Goal: Contribute content: Contribute content

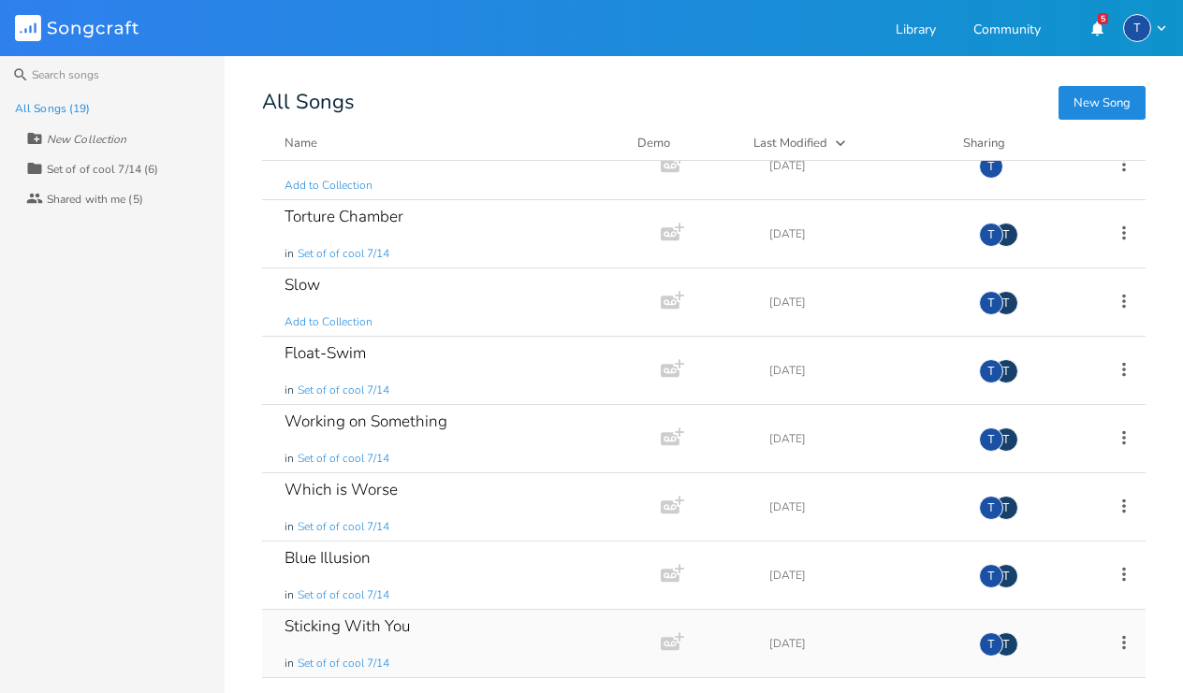
click at [365, 628] on div "Sticking With You" at bounding box center [346, 626] width 125 height 16
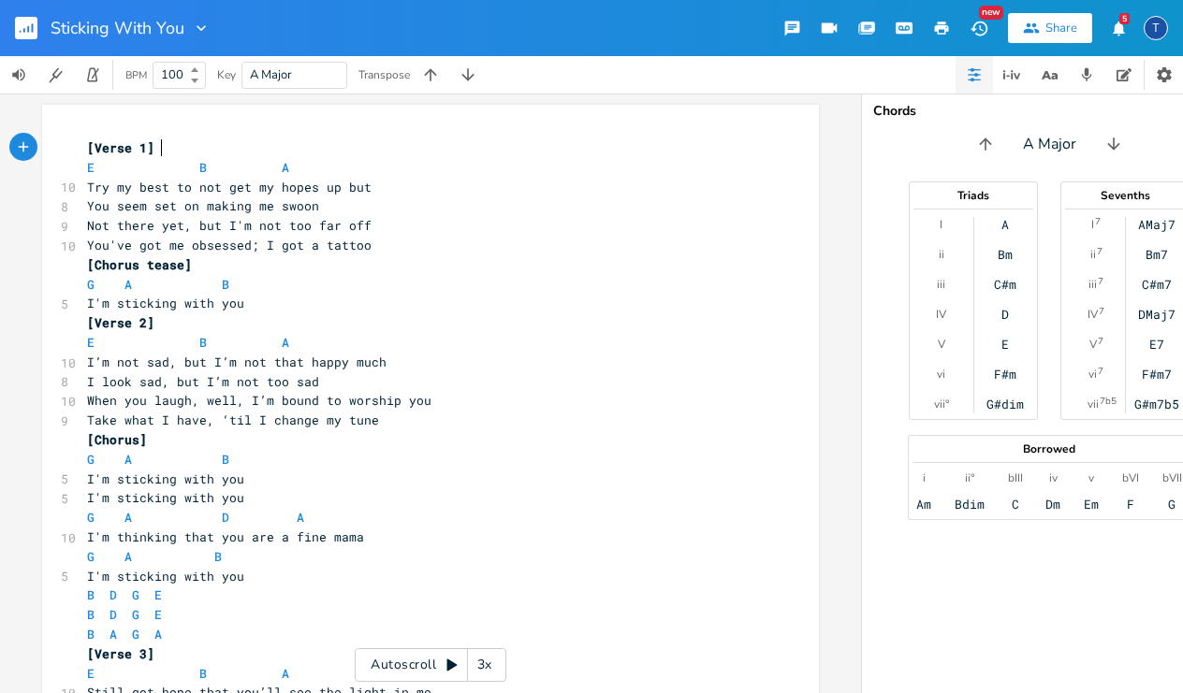
click at [100, 170] on span "E B A" at bounding box center [192, 167] width 210 height 17
click at [94, 165] on span "E B A" at bounding box center [192, 167] width 210 height 17
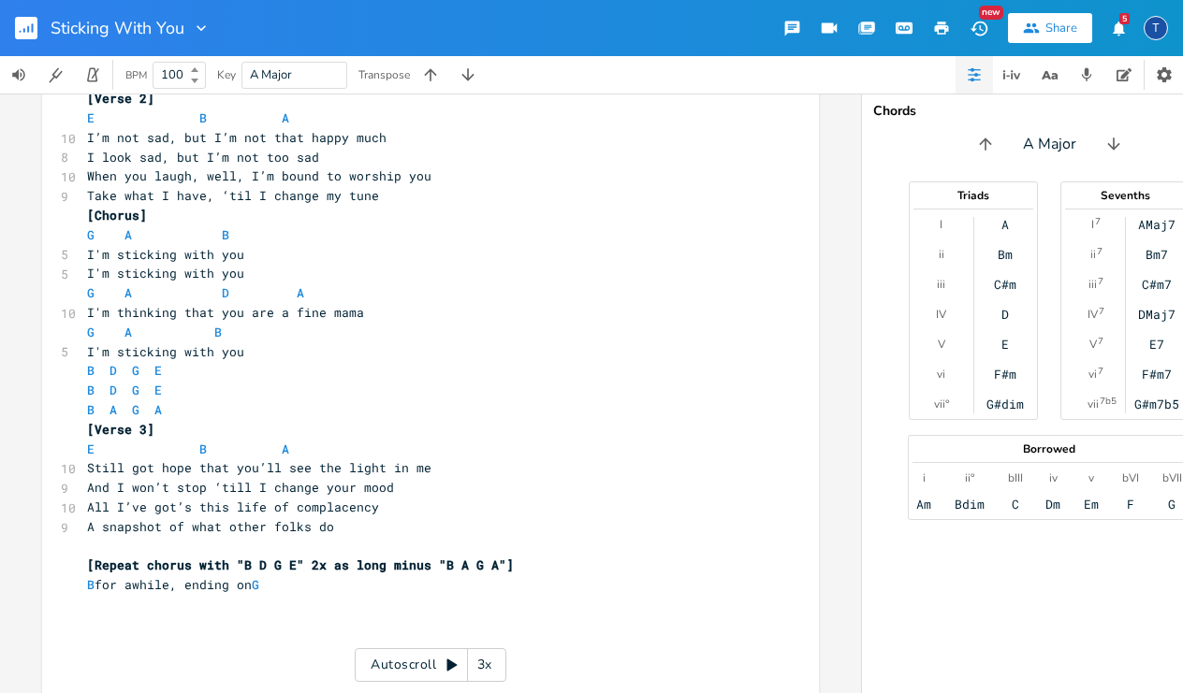
scroll to position [224, 0]
click at [945, 29] on icon "button" at bounding box center [942, 28] width 14 height 13
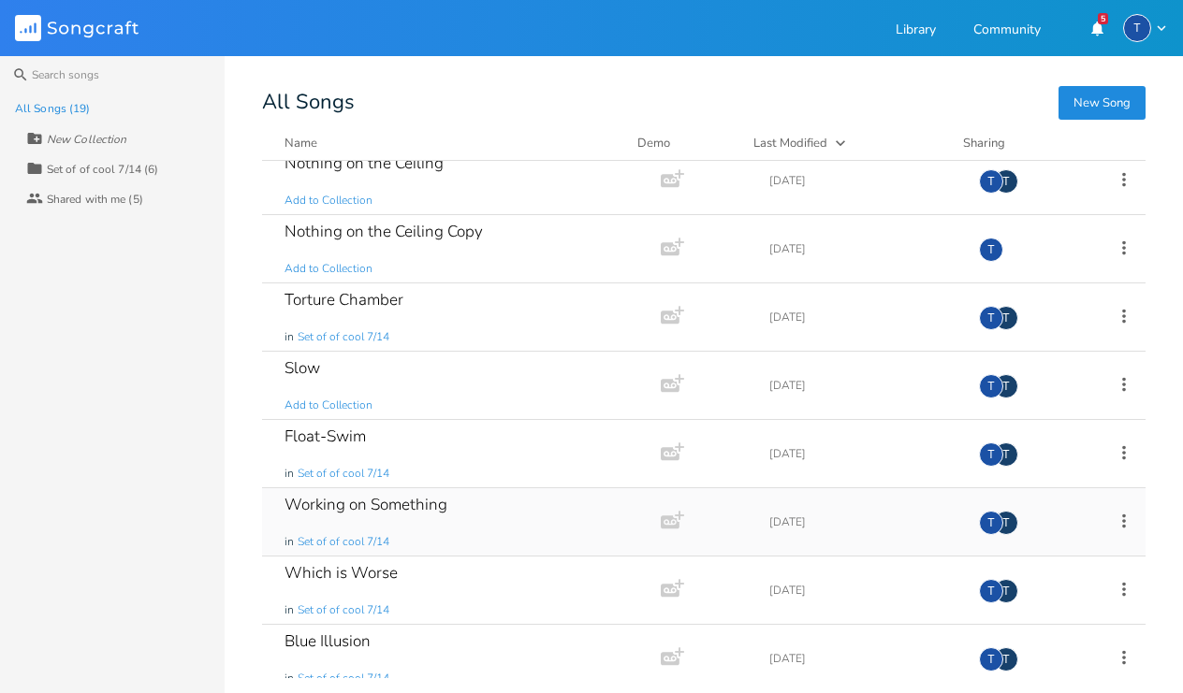
scroll to position [609, 0]
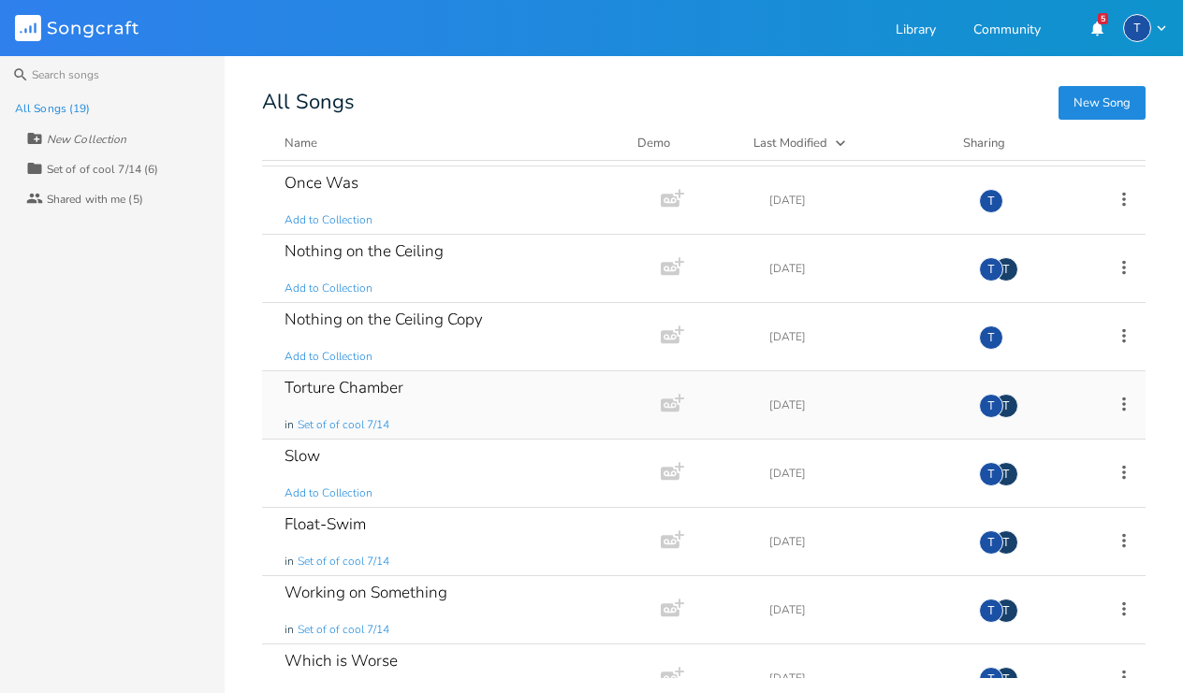
click at [365, 387] on div "Torture Chamber" at bounding box center [343, 388] width 119 height 16
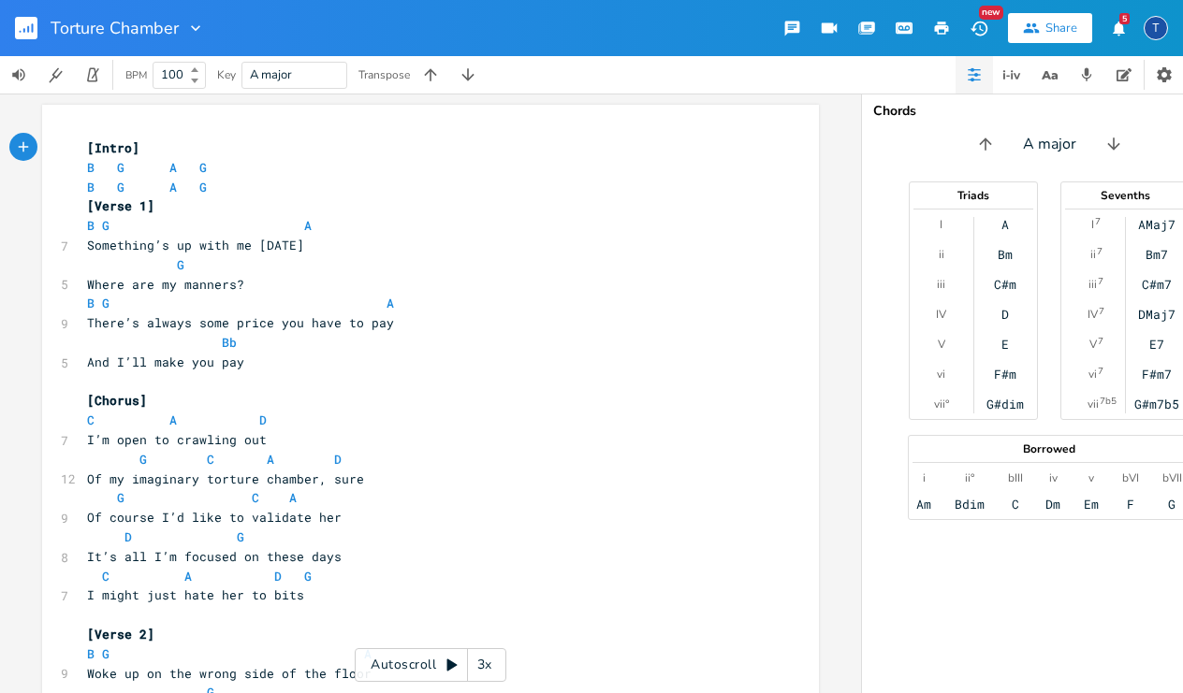
click at [83, 140] on pre "[Intro]" at bounding box center [421, 148] width 676 height 20
click at [941, 31] on icon "button" at bounding box center [941, 28] width 17 height 17
click at [269, 411] on pre "C A D" at bounding box center [421, 421] width 676 height 20
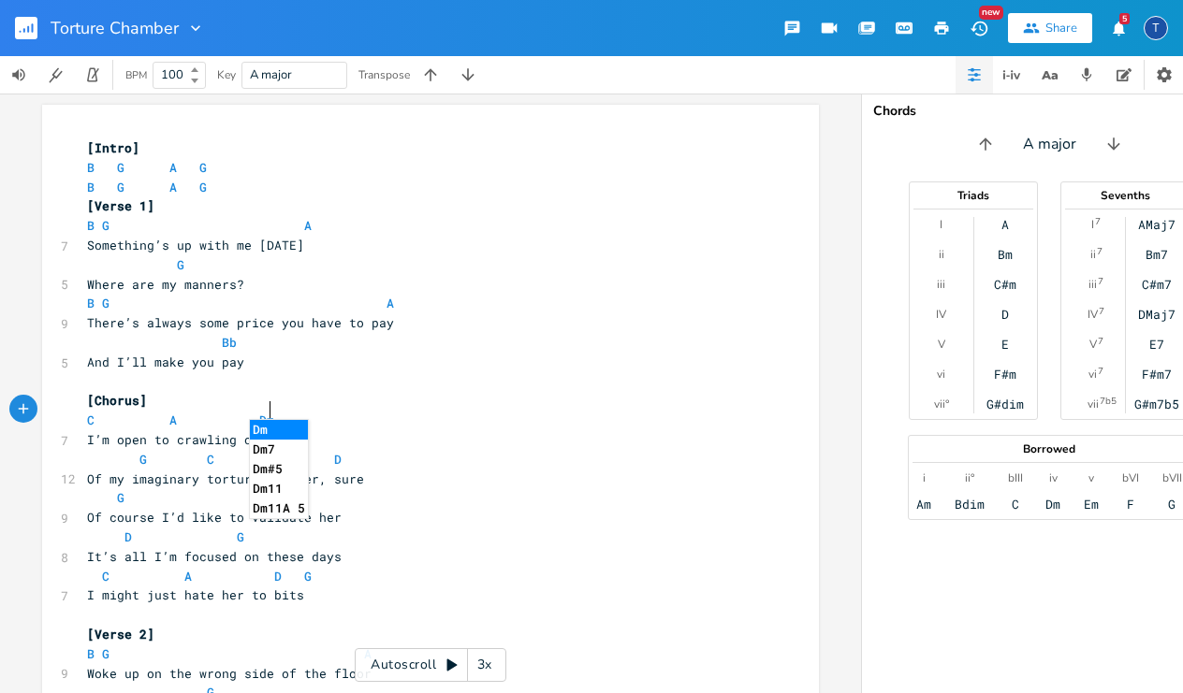
type textarea "m"
click at [262, 429] on li "Dm" at bounding box center [279, 430] width 58 height 20
click at [451, 470] on pre "Of my imaginary torture chamber, sure" at bounding box center [421, 480] width 676 height 20
click at [408, 430] on pre "I’m open to crawling out" at bounding box center [421, 440] width 676 height 20
click at [385, 450] on pre "G C A D" at bounding box center [421, 460] width 676 height 20
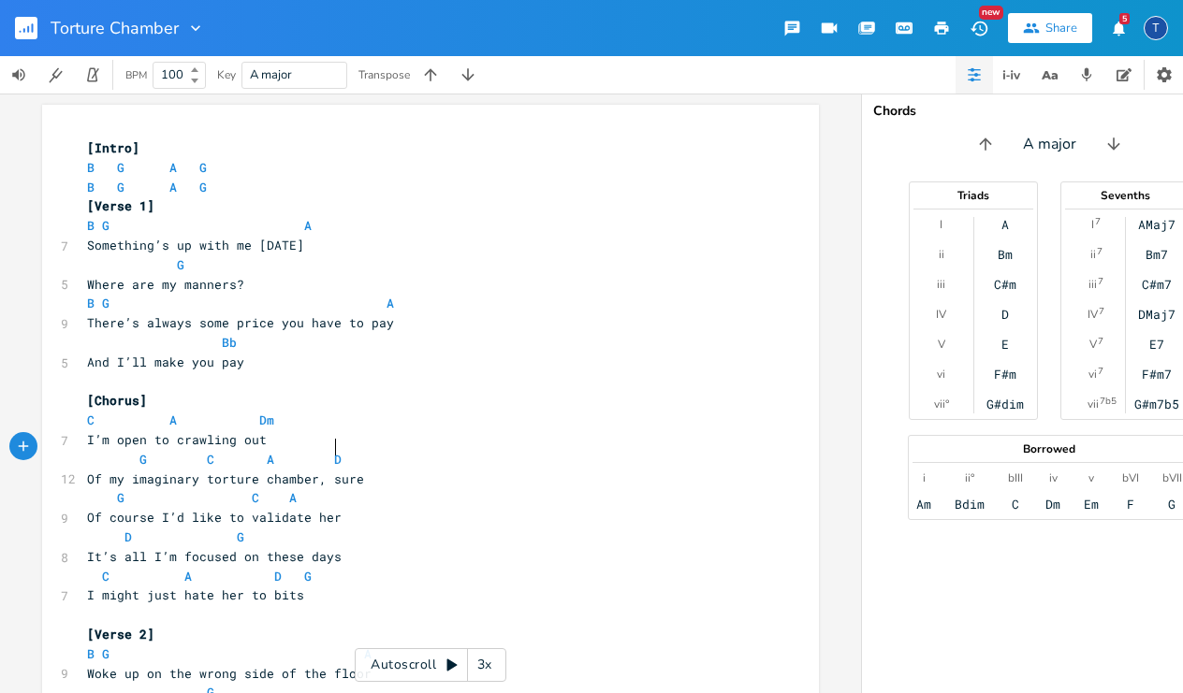
type textarea "m"
click at [240, 489] on span "G C A" at bounding box center [192, 497] width 210 height 17
click at [129, 529] on span "D G" at bounding box center [180, 537] width 187 height 17
type textarea "m"
click at [147, 542] on li "Dm" at bounding box center [148, 542] width 58 height 20
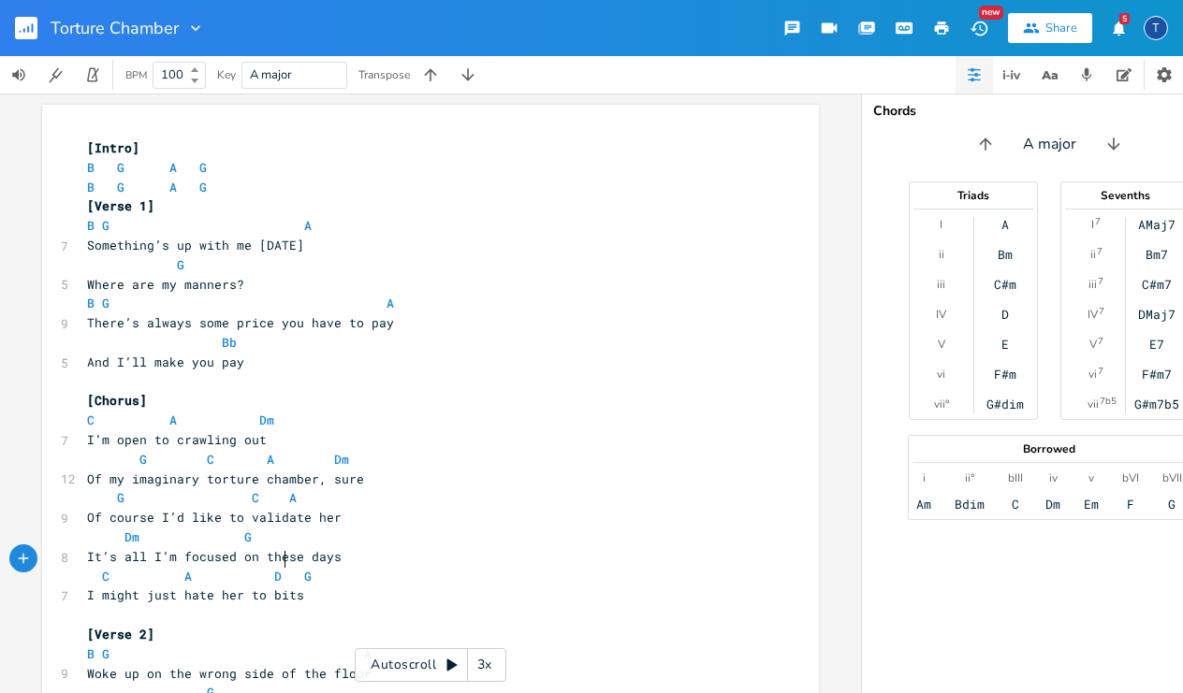
click at [275, 568] on span "C A D G" at bounding box center [199, 576] width 225 height 17
type textarea "m"
click at [281, 576] on li "Dm" at bounding box center [294, 580] width 58 height 20
click at [91, 166] on span "B G A G" at bounding box center [147, 167] width 120 height 17
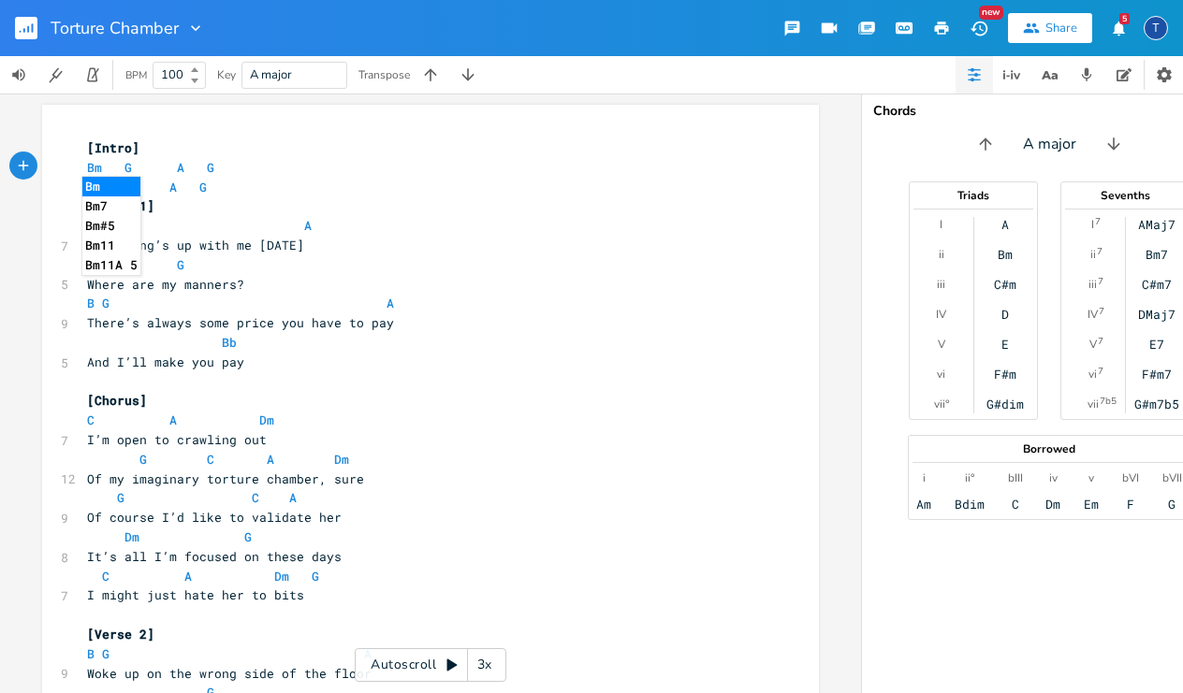
type textarea "m"
click at [110, 202] on li "Bm7" at bounding box center [111, 206] width 58 height 20
click at [132, 170] on span "G" at bounding box center [135, 168] width 7 height 18
type textarea "m7"
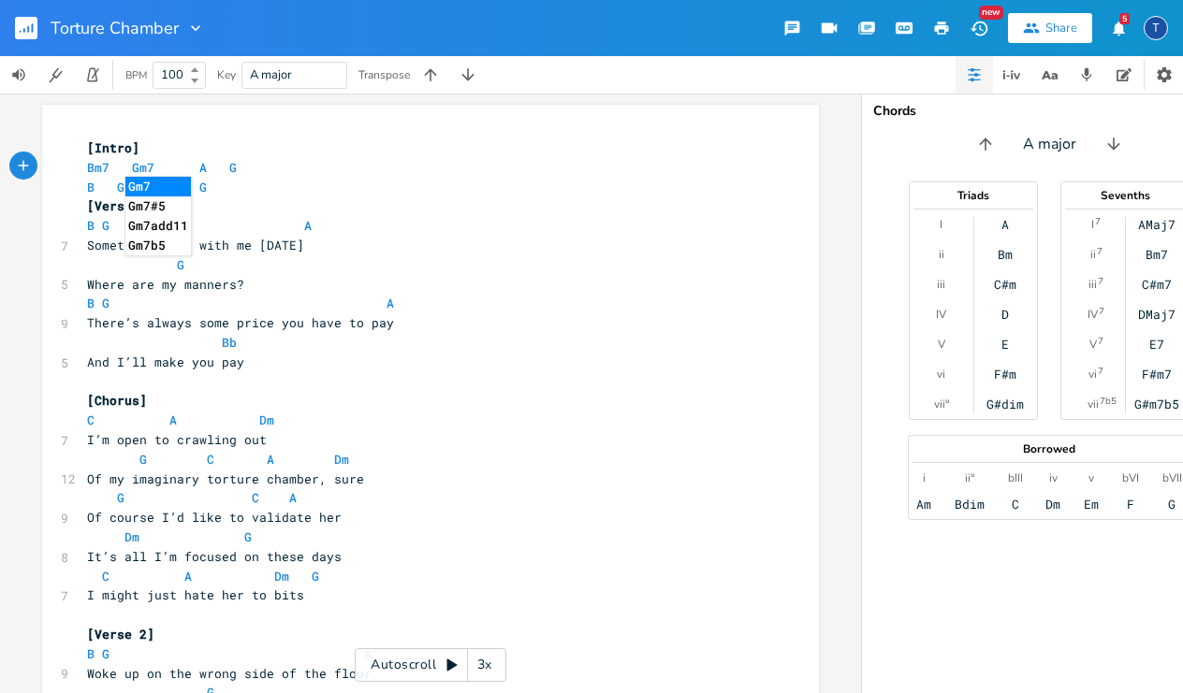
click at [154, 176] on ul "Gm7 Gm7#5 Gm7add11 Gm7b5" at bounding box center [157, 216] width 67 height 80
click at [138, 179] on li "Gm7" at bounding box center [157, 187] width 65 height 20
click at [90, 182] on span "B G A G" at bounding box center [147, 187] width 120 height 17
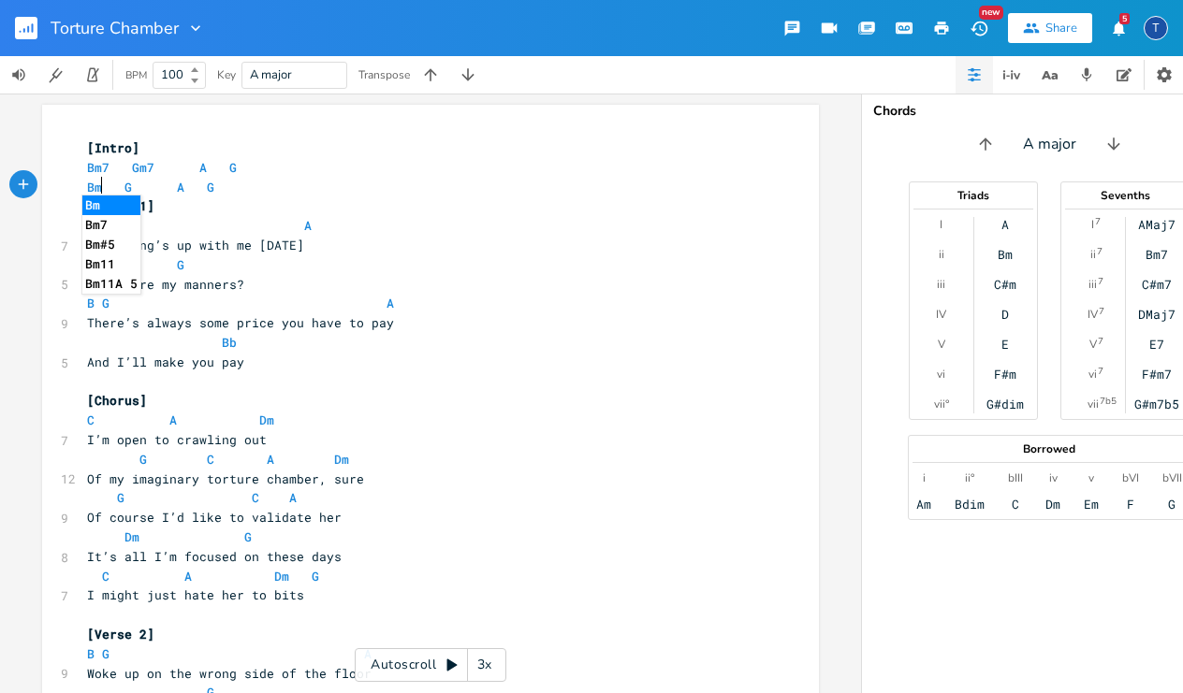
scroll to position [0, 15]
type textarea "m7"
click at [118, 207] on li "Bm7" at bounding box center [114, 206] width 65 height 20
click at [136, 188] on span "Bm7 G A G" at bounding box center [154, 187] width 135 height 17
type textarea "m7"
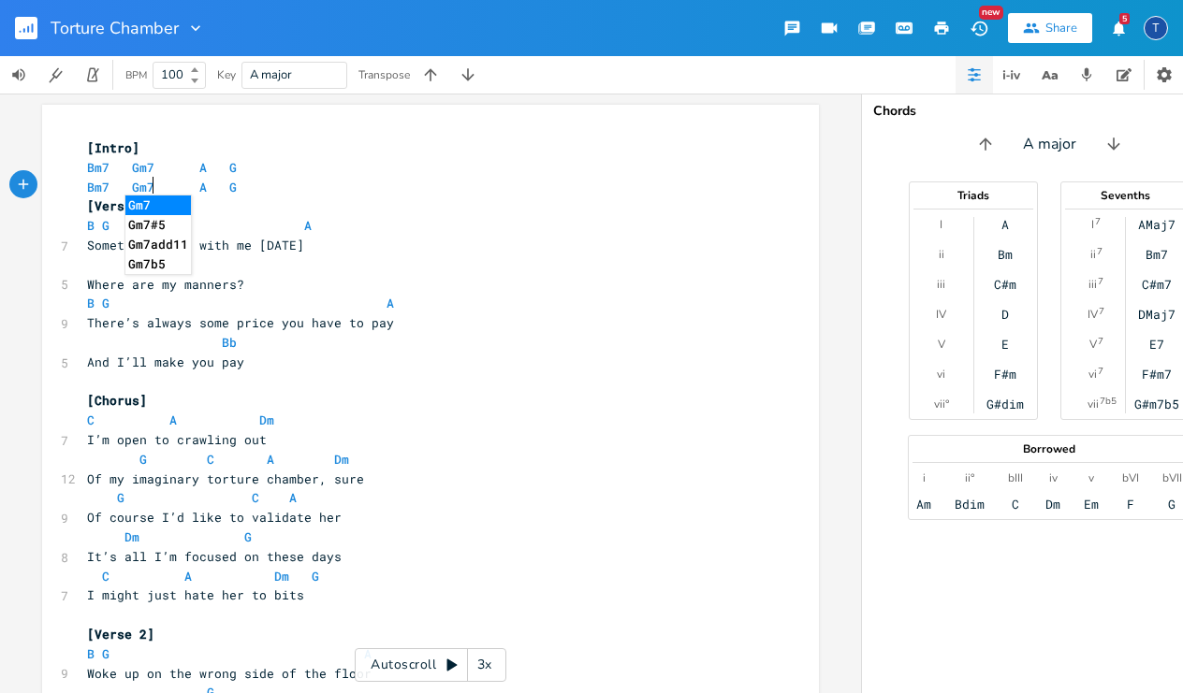
click at [141, 202] on li "Gm7" at bounding box center [157, 206] width 65 height 20
click at [199, 167] on span "A" at bounding box center [202, 168] width 7 height 18
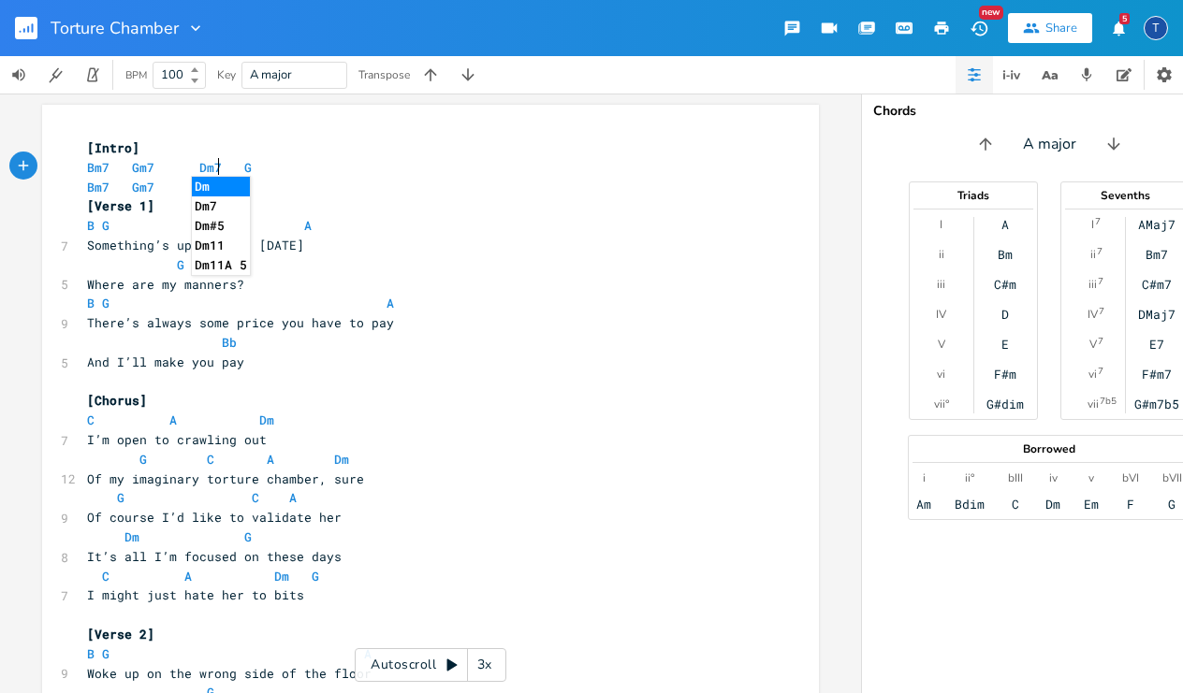
scroll to position [0, 22]
type textarea "Dm7"
click at [210, 184] on li "Dm7" at bounding box center [224, 187] width 65 height 20
click at [199, 187] on span "Bm7 Gm7 A G" at bounding box center [162, 187] width 150 height 17
type textarea "Dm&"
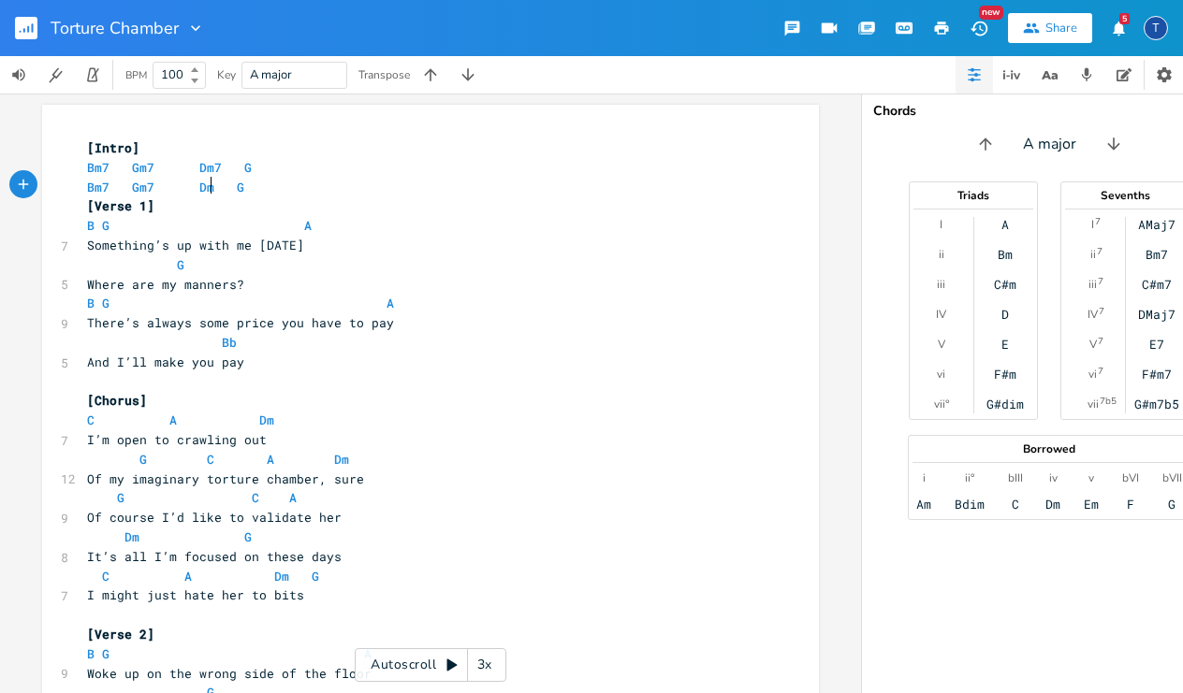
scroll to position [0, 7]
type textarea "7"
click at [233, 205] on li "Dm7" at bounding box center [224, 206] width 65 height 20
click at [88, 225] on span "B" at bounding box center [90, 226] width 7 height 18
type textarea "m7"
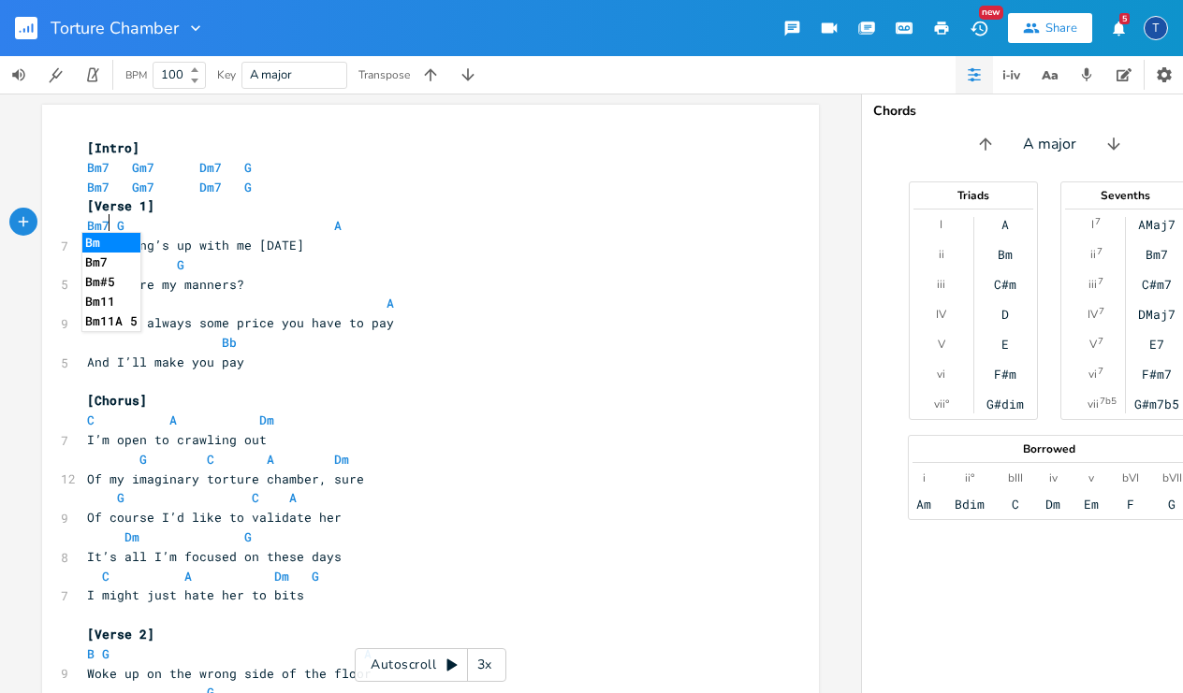
scroll to position [0, 15]
click at [131, 217] on span at bounding box center [135, 226] width 22 height 20
click at [117, 224] on span "G" at bounding box center [120, 226] width 7 height 18
type textarea "m7"
click at [154, 233] on li "Gm7" at bounding box center [143, 243] width 65 height 20
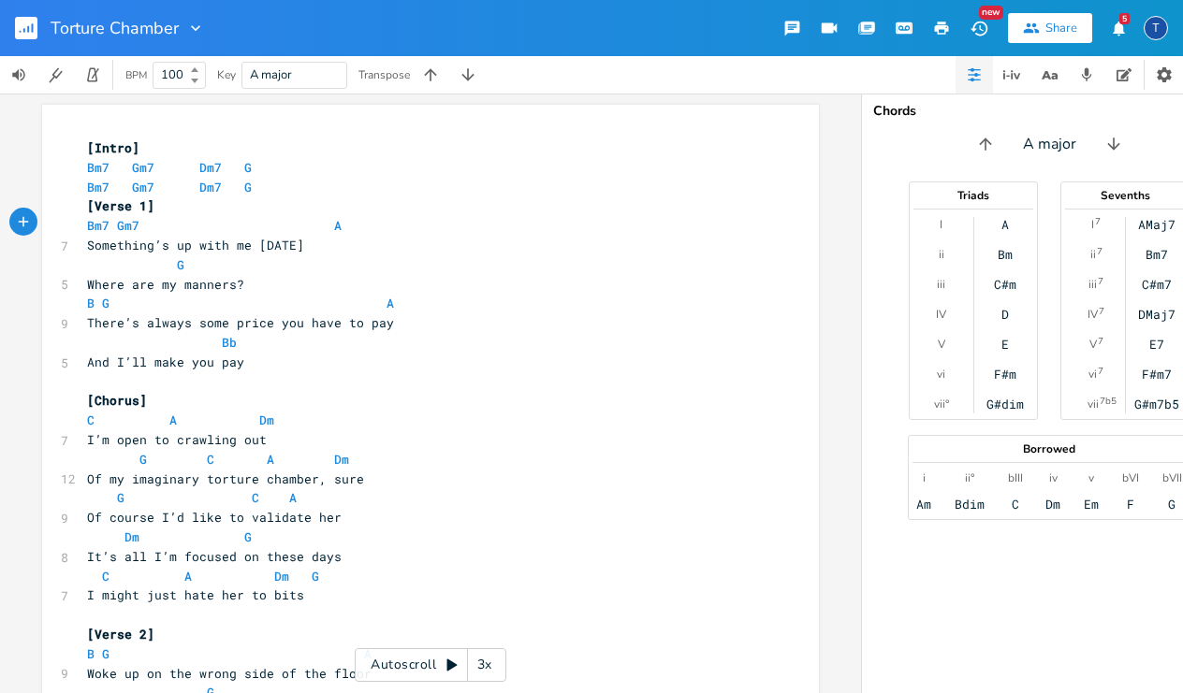
scroll to position [0, 0]
click at [268, 168] on pre "Bm7 Gm7 Dm7 G" at bounding box center [421, 168] width 676 height 20
click at [87, 297] on span "B" at bounding box center [90, 304] width 7 height 18
type textarea "m7"
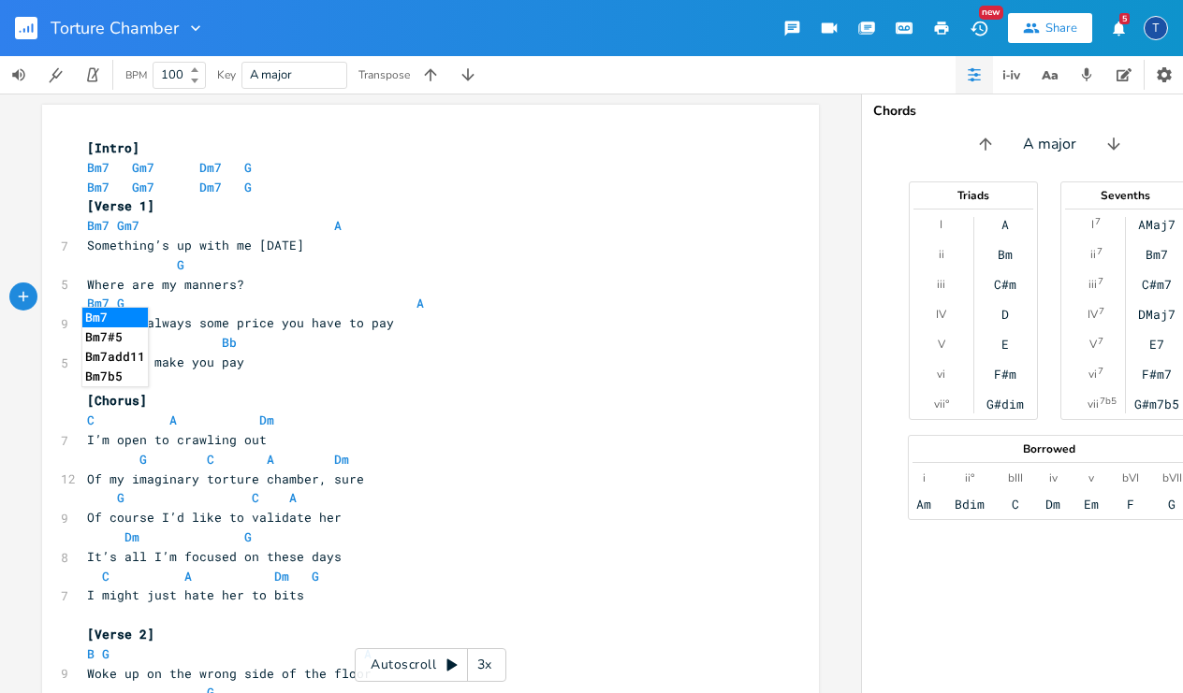
click at [138, 300] on span at bounding box center [135, 304] width 22 height 20
click at [125, 296] on span at bounding box center [135, 304] width 22 height 20
type textarea "m7"
click at [238, 333] on pre "Bb" at bounding box center [421, 343] width 676 height 20
click at [341, 220] on pre "Bm7 Gm7 A" at bounding box center [421, 226] width 676 height 20
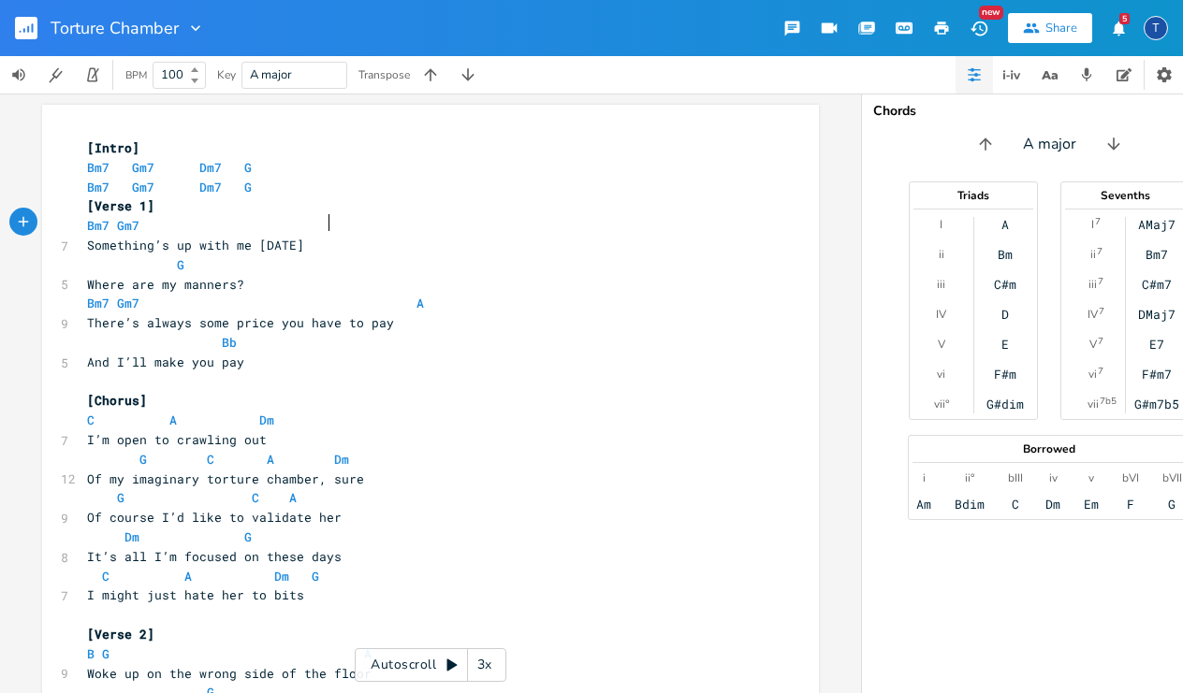
type textarea "d"
type textarea "Dm7"
click at [425, 278] on pre "Where are my manners?" at bounding box center [421, 285] width 676 height 20
click at [416, 298] on span "A" at bounding box center [419, 304] width 7 height 18
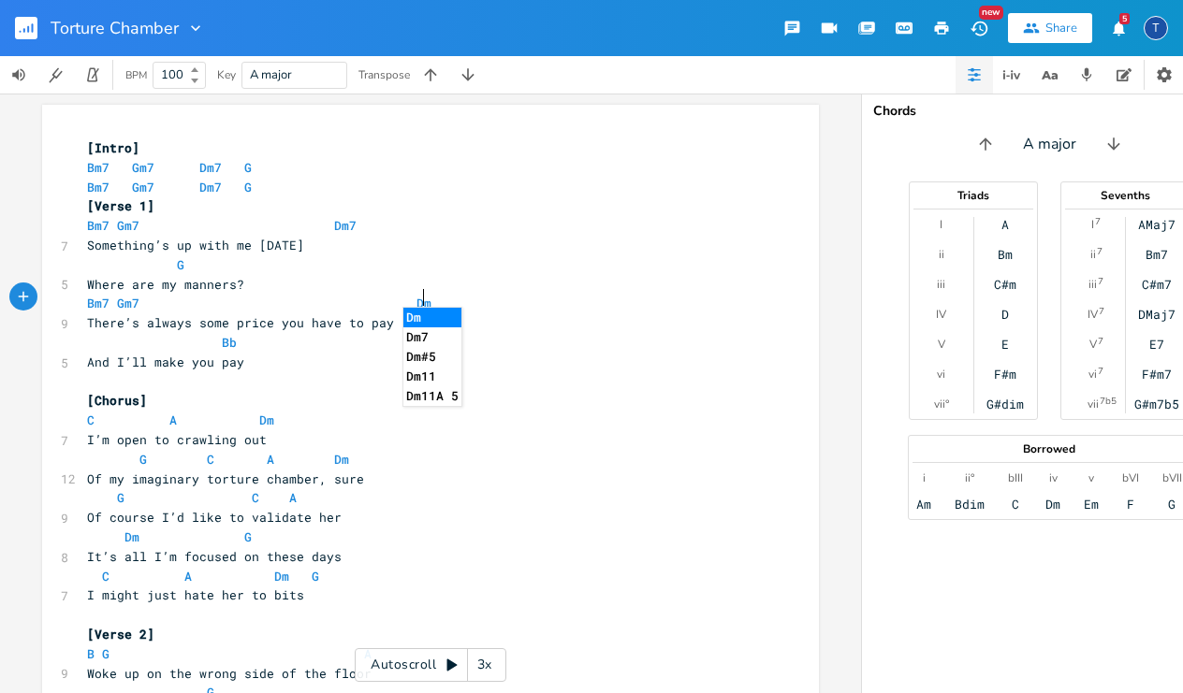
type textarea "Dm7"
click at [319, 333] on pre "Bb" at bounding box center [421, 343] width 676 height 20
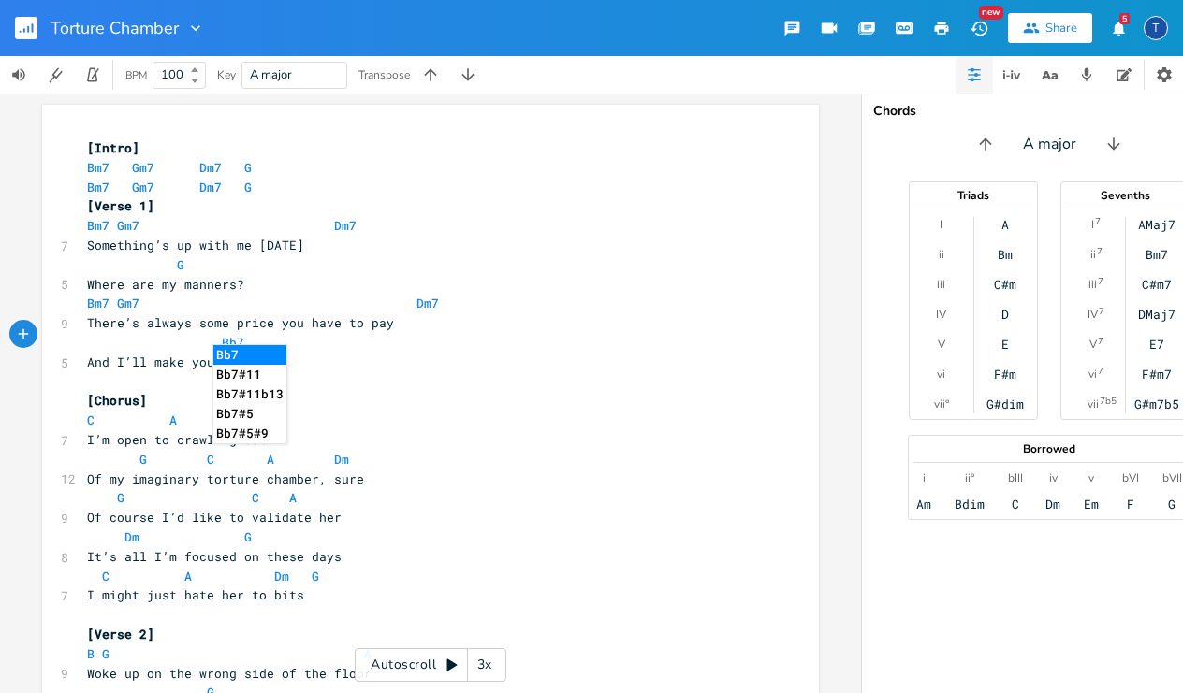
type textarea "7"
click at [225, 352] on li "Bb7" at bounding box center [249, 355] width 73 height 20
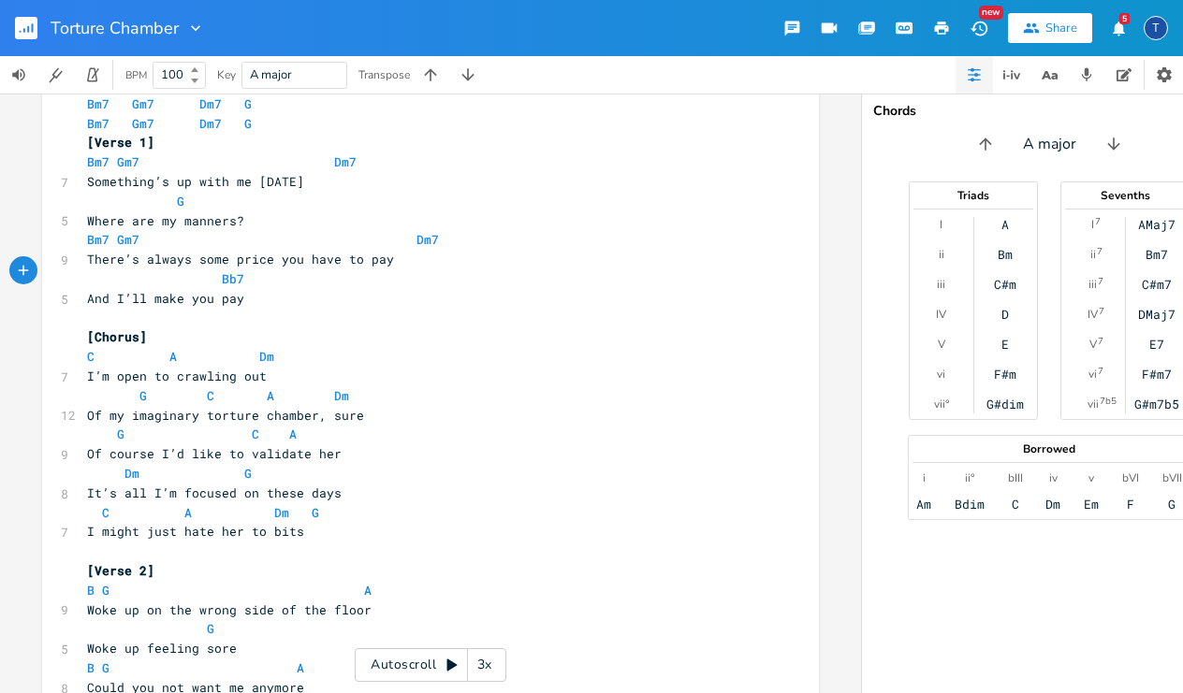
scroll to position [61, 0]
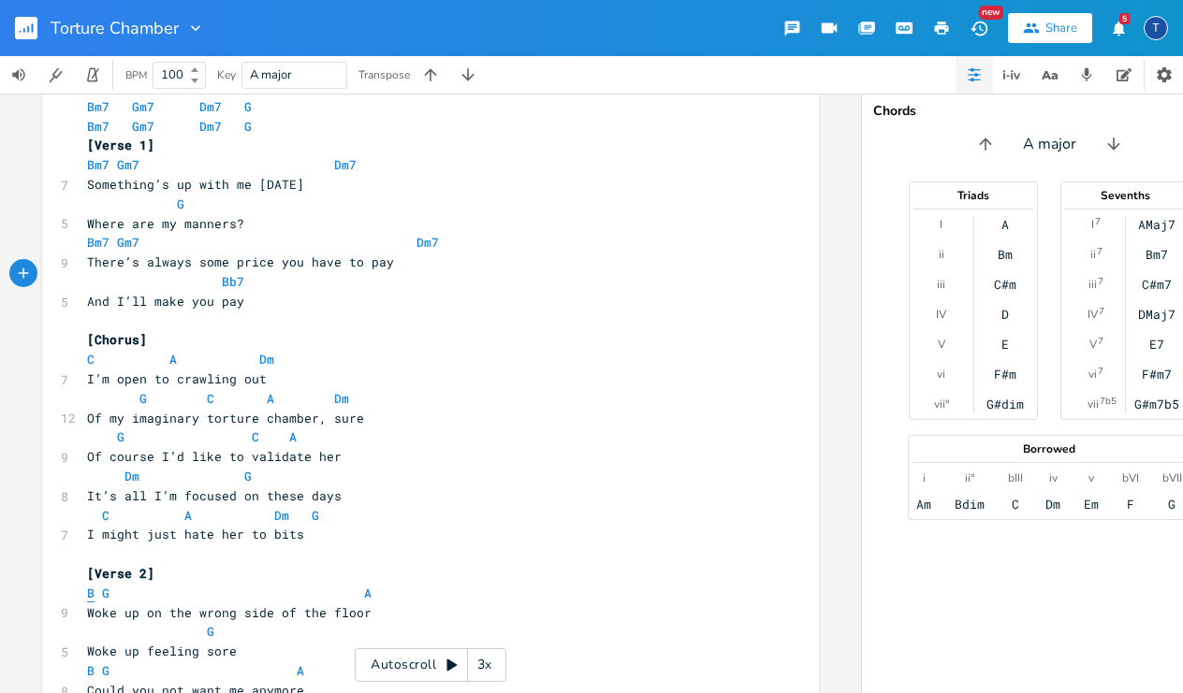
click at [87, 585] on span "B" at bounding box center [90, 594] width 7 height 18
click at [89, 584] on pre "B G A" at bounding box center [421, 594] width 676 height 20
type textarea "m7"
click at [153, 585] on span "Bm7 G A" at bounding box center [244, 593] width 314 height 17
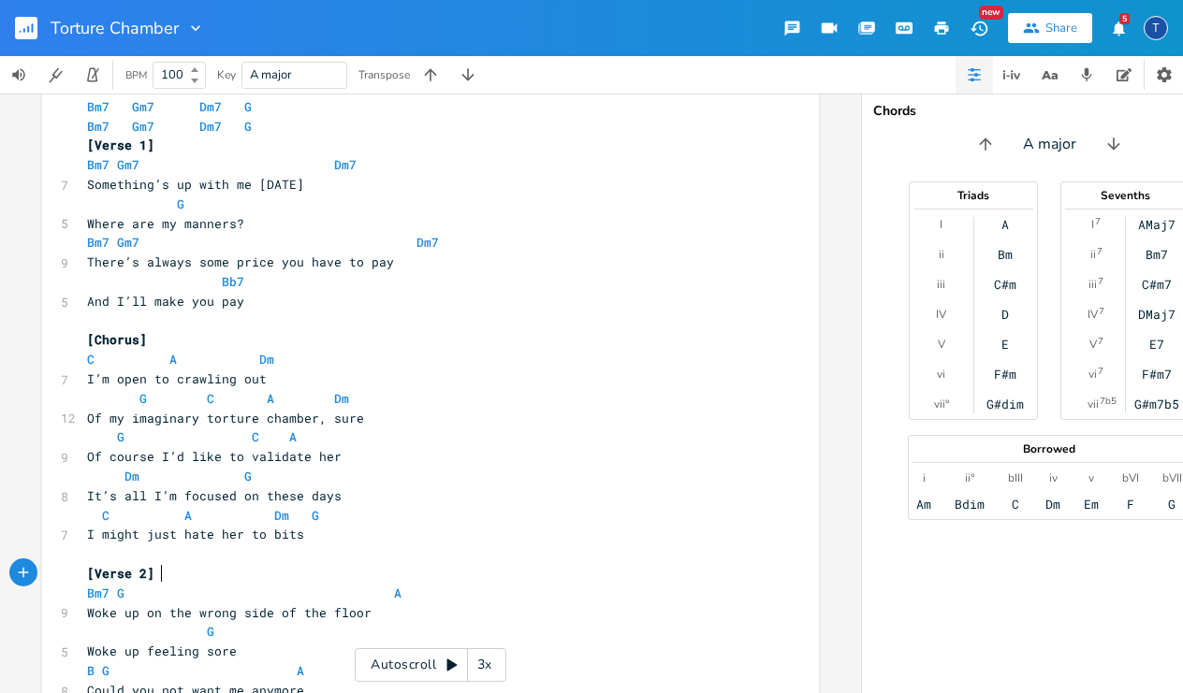
click at [124, 585] on span "Bm7 G A" at bounding box center [244, 593] width 314 height 17
click at [123, 585] on span "Bm7 G A" at bounding box center [244, 593] width 314 height 17
type textarea "m7"
click at [388, 584] on pre "Bm7 Gm7 A" at bounding box center [421, 594] width 676 height 20
type textarea "Dm7"
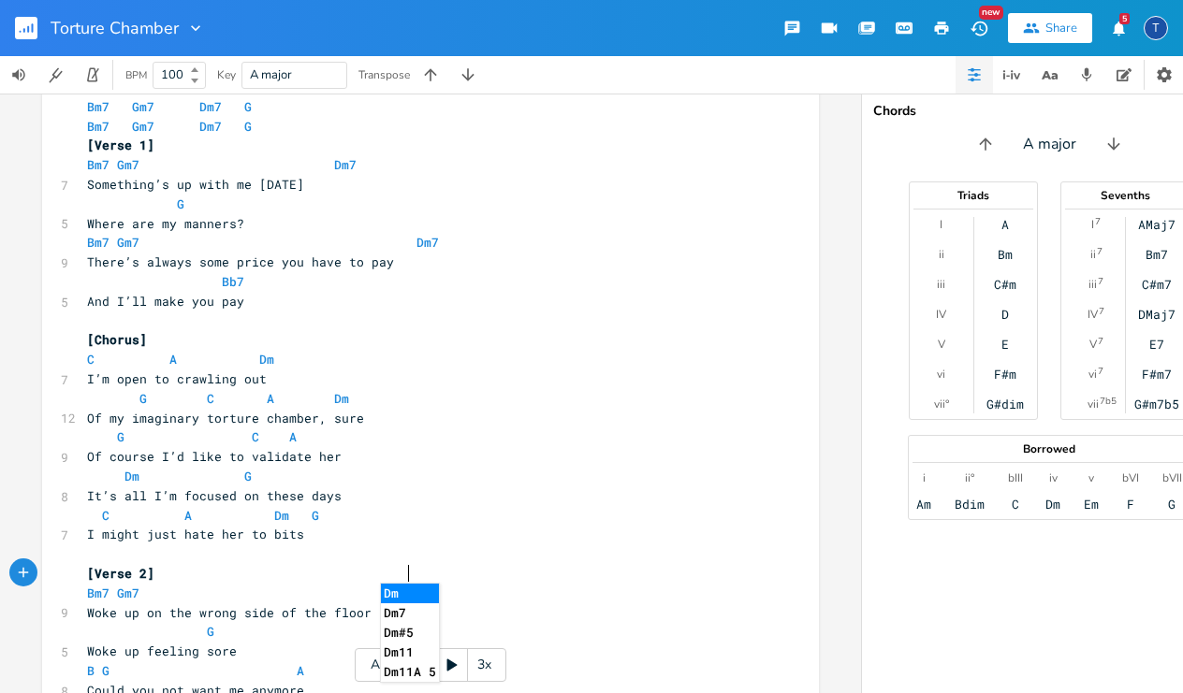
scroll to position [0, 22]
click at [477, 545] on pre "​" at bounding box center [421, 555] width 676 height 20
click at [211, 622] on pre "G" at bounding box center [421, 632] width 676 height 20
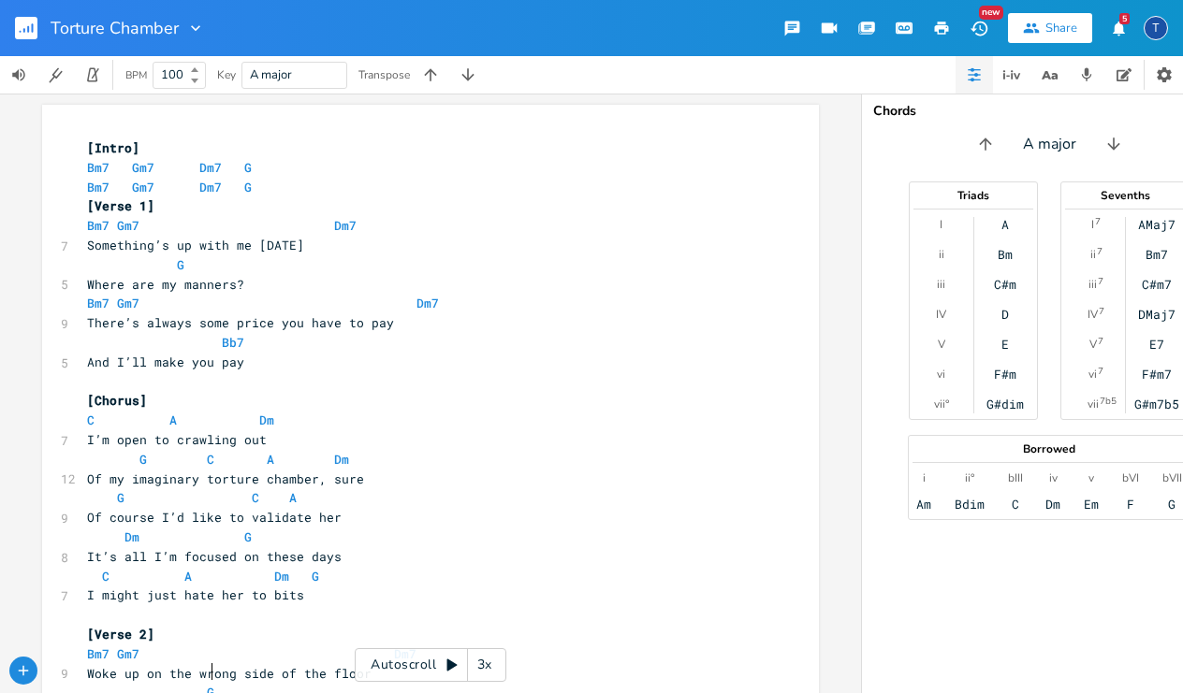
click at [244, 166] on pre "Bm7 Gm7 Dm7 G" at bounding box center [421, 168] width 676 height 20
type textarea "aus4"
type textarea "sus5"
type textarea "4"
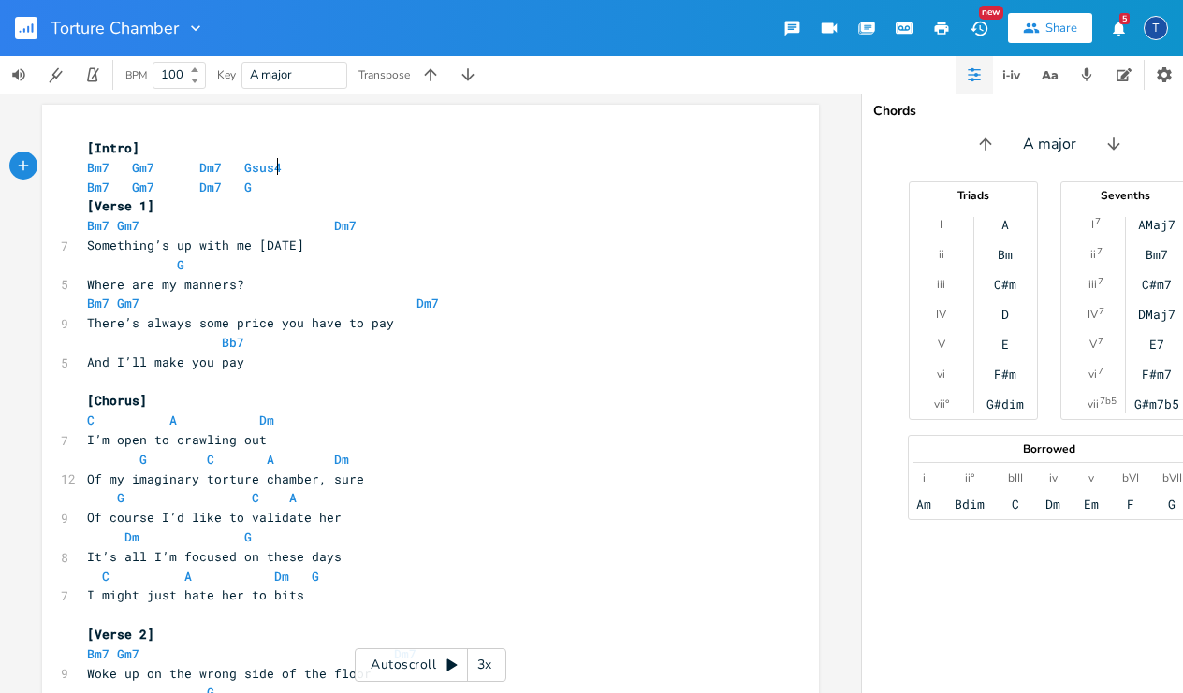
scroll to position [0, 7]
click at [454, 313] on pre "There’s always some price you have to pay" at bounding box center [421, 323] width 676 height 20
click at [244, 187] on pre "Bm7 Gm7 Dm7 G" at bounding box center [421, 188] width 676 height 20
type textarea "sus4"
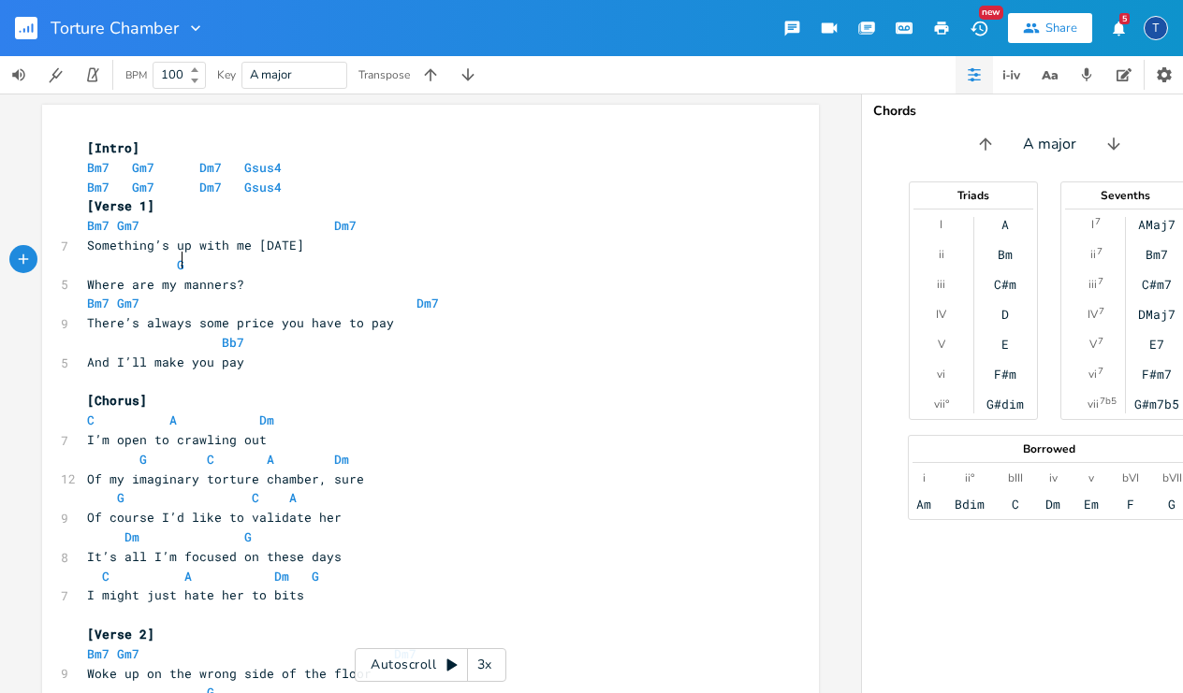
click at [190, 258] on pre "G" at bounding box center [421, 265] width 676 height 20
type textarea "sus4"
click at [297, 294] on span at bounding box center [312, 304] width 30 height 20
click at [238, 335] on pre "Bb7" at bounding box center [421, 343] width 676 height 20
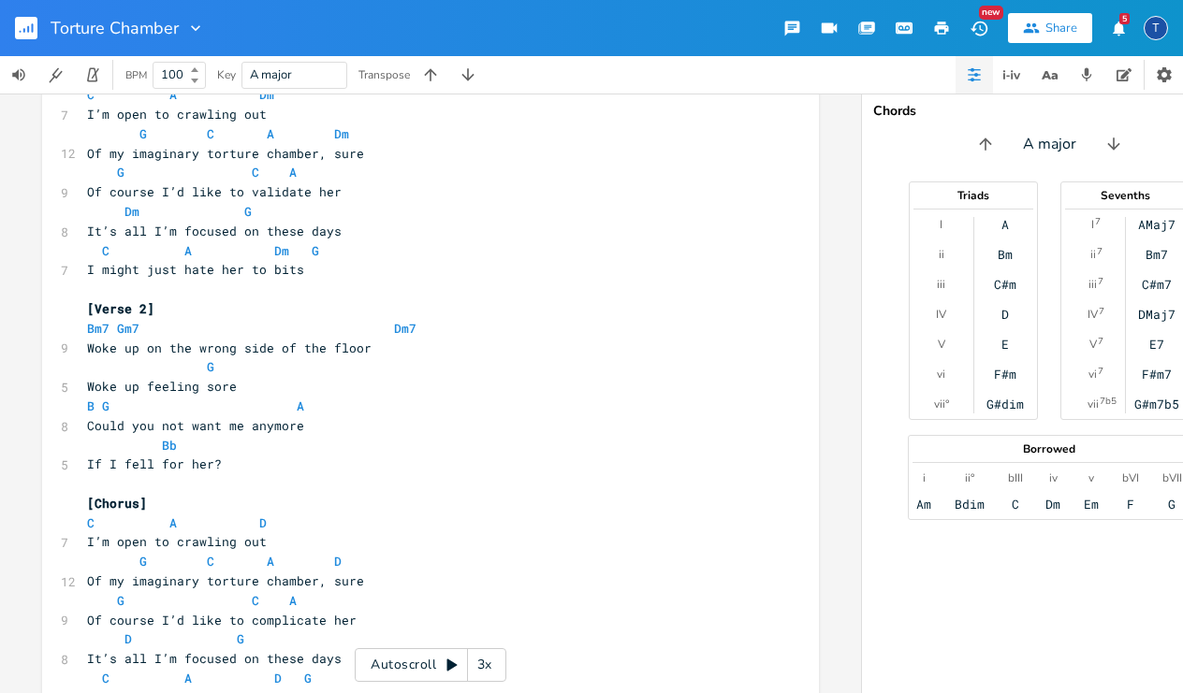
scroll to position [333, 0]
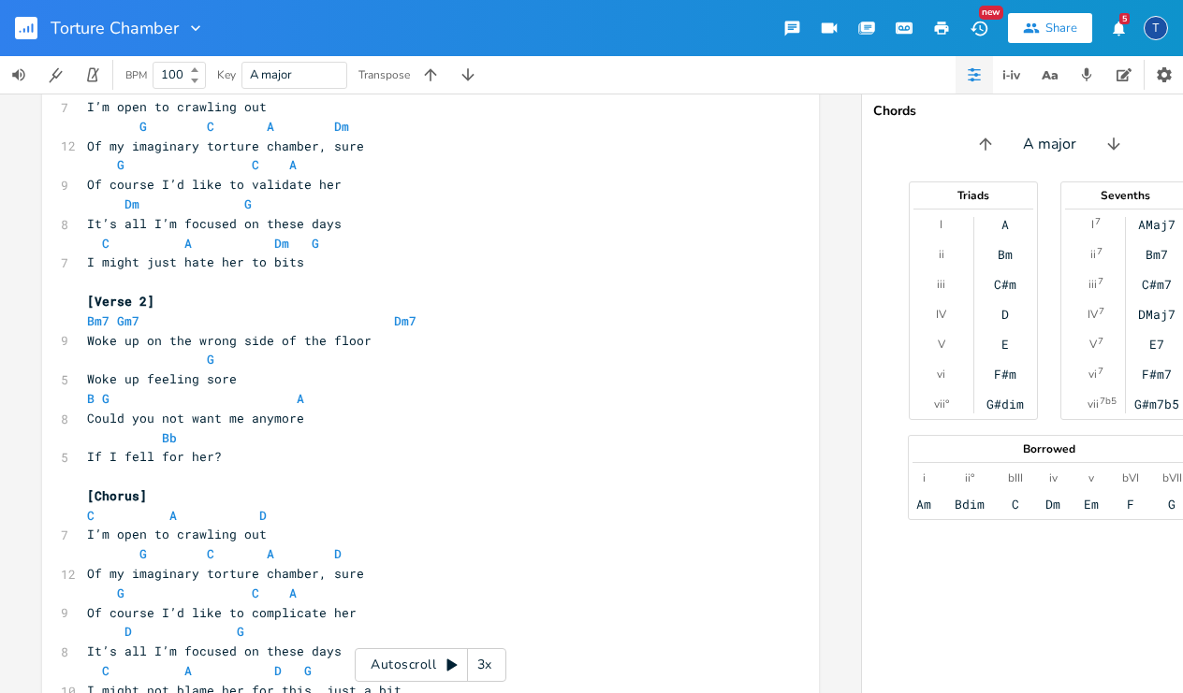
click at [206, 350] on pre "G" at bounding box center [421, 360] width 676 height 20
type textarea "sus4"
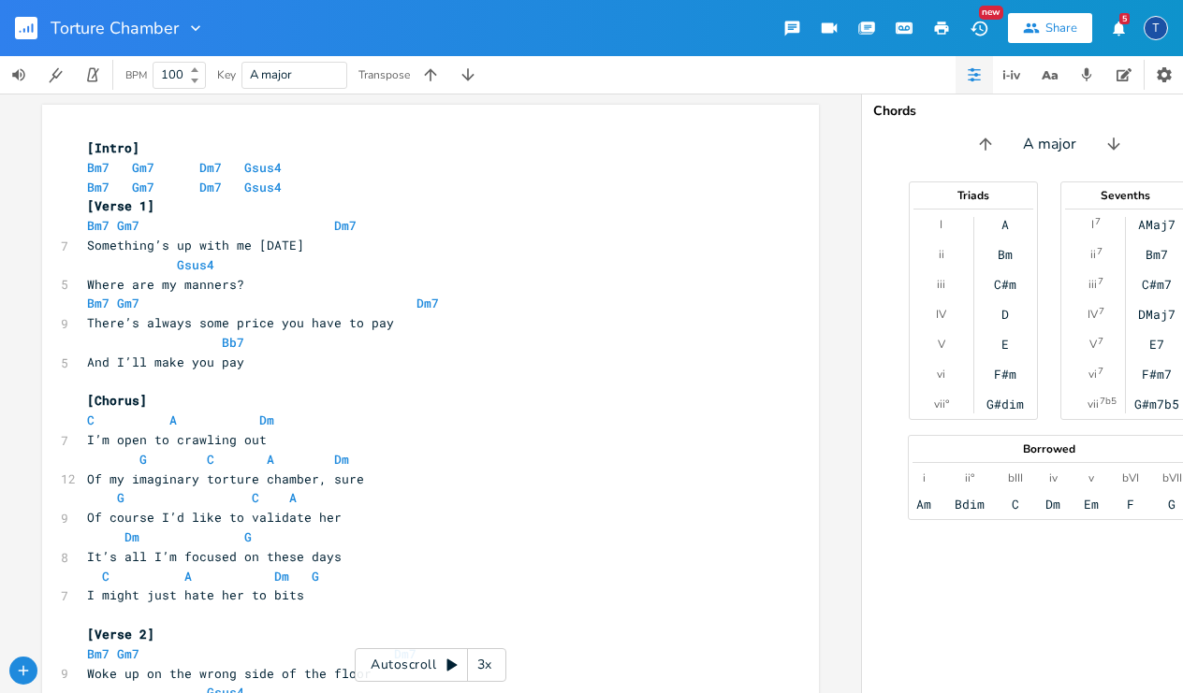
scroll to position [0, 0]
click at [93, 162] on span "Bm7" at bounding box center [98, 168] width 22 height 18
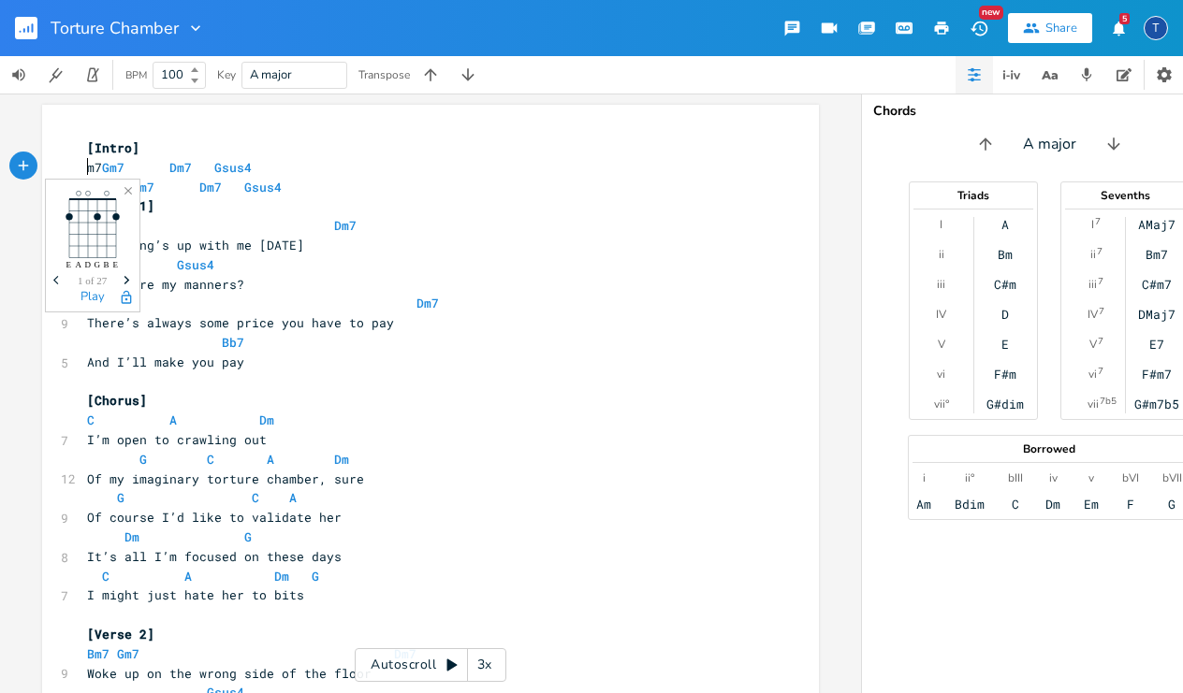
type textarea "E"
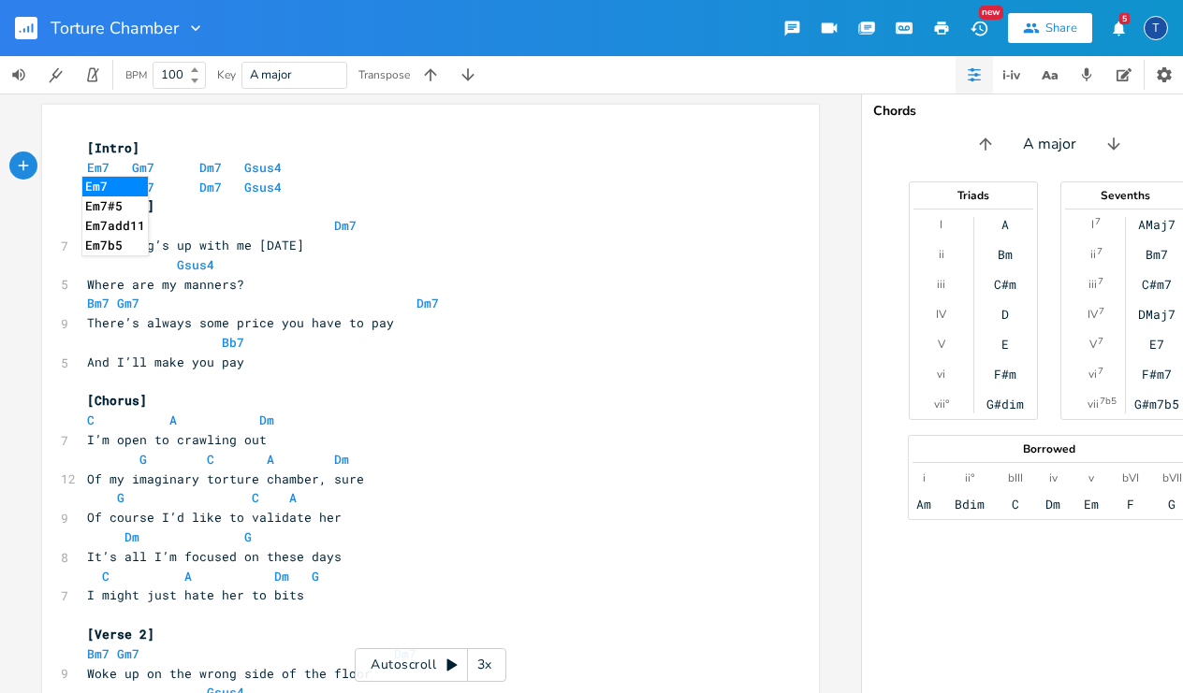
click at [87, 182] on span "Bm7" at bounding box center [98, 188] width 22 height 18
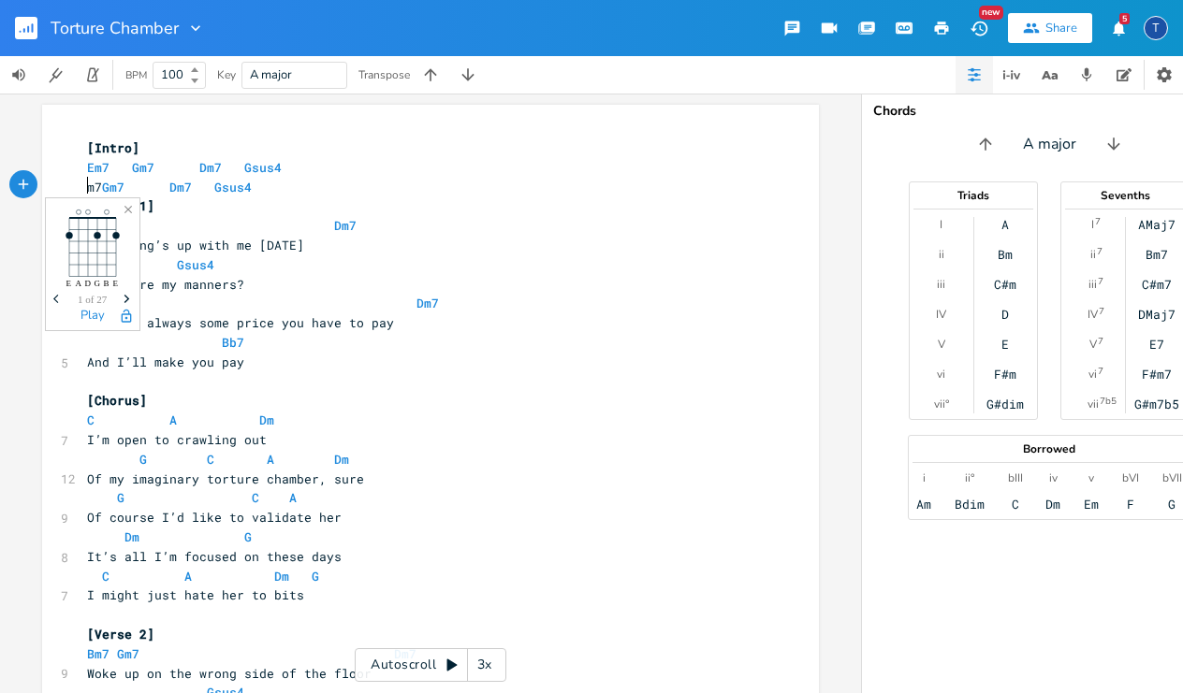
type textarea "E"
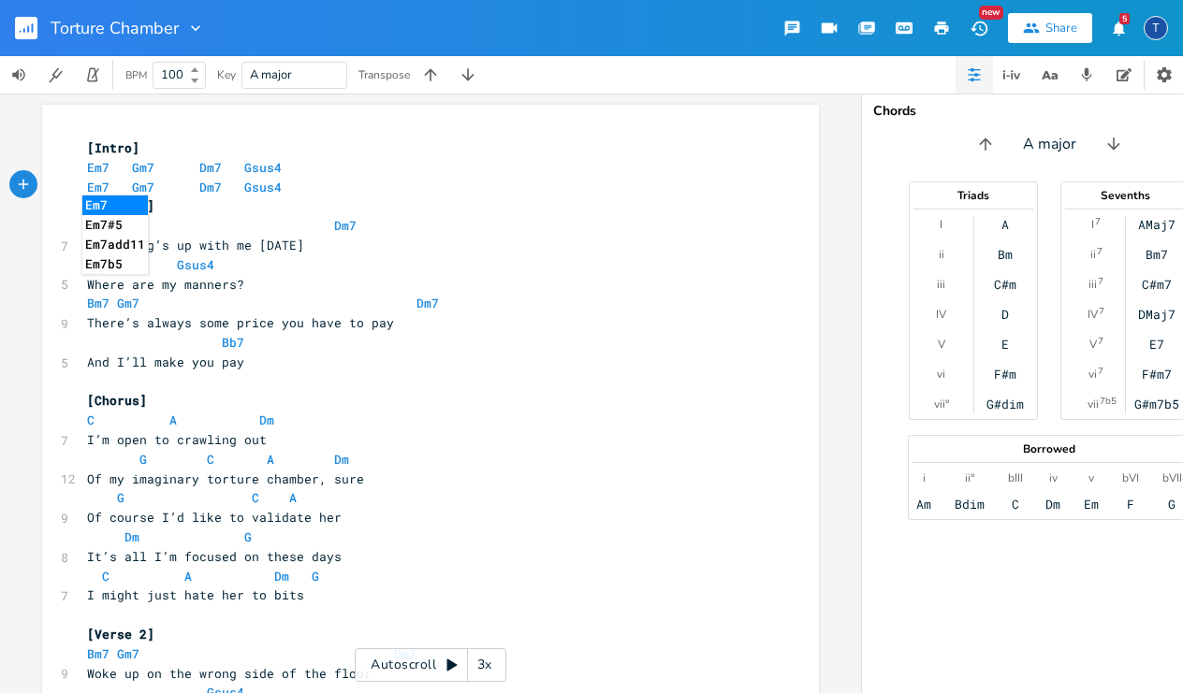
click at [292, 196] on pre "[Verse 1]" at bounding box center [421, 206] width 676 height 20
click at [92, 223] on span "Bm7" at bounding box center [98, 226] width 22 height 18
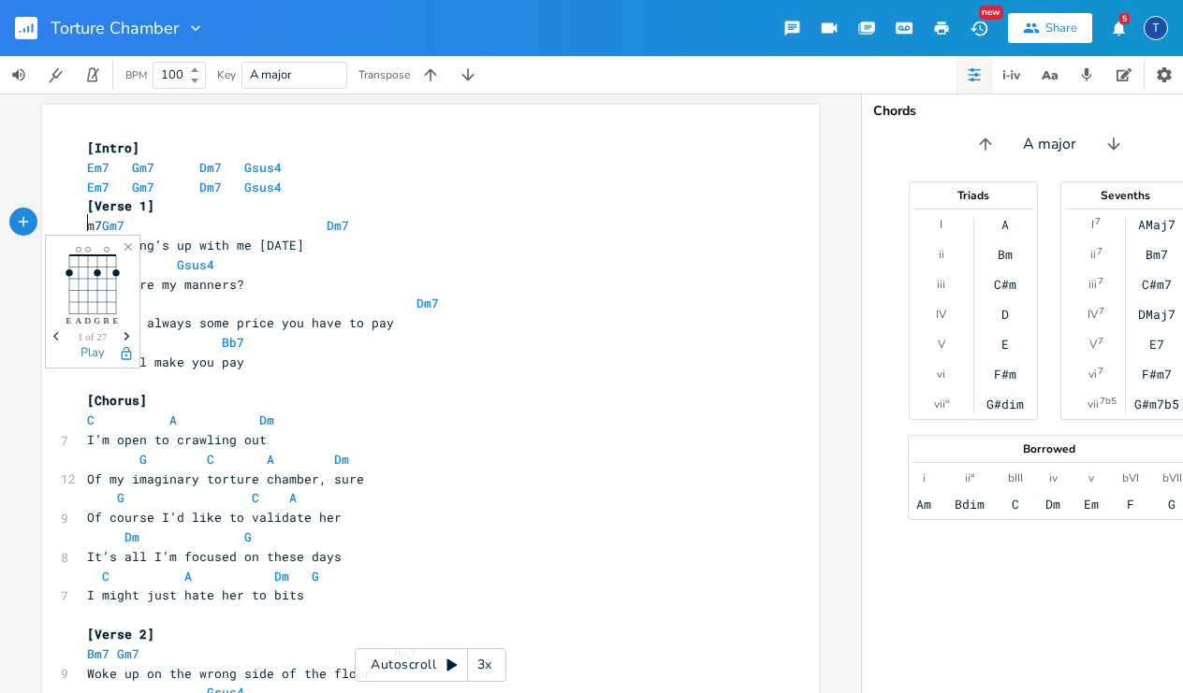
type textarea "E"
click at [327, 240] on pre "Something’s up with me [DATE]" at bounding box center [421, 246] width 676 height 20
click at [89, 298] on span "Bm7" at bounding box center [98, 304] width 22 height 18
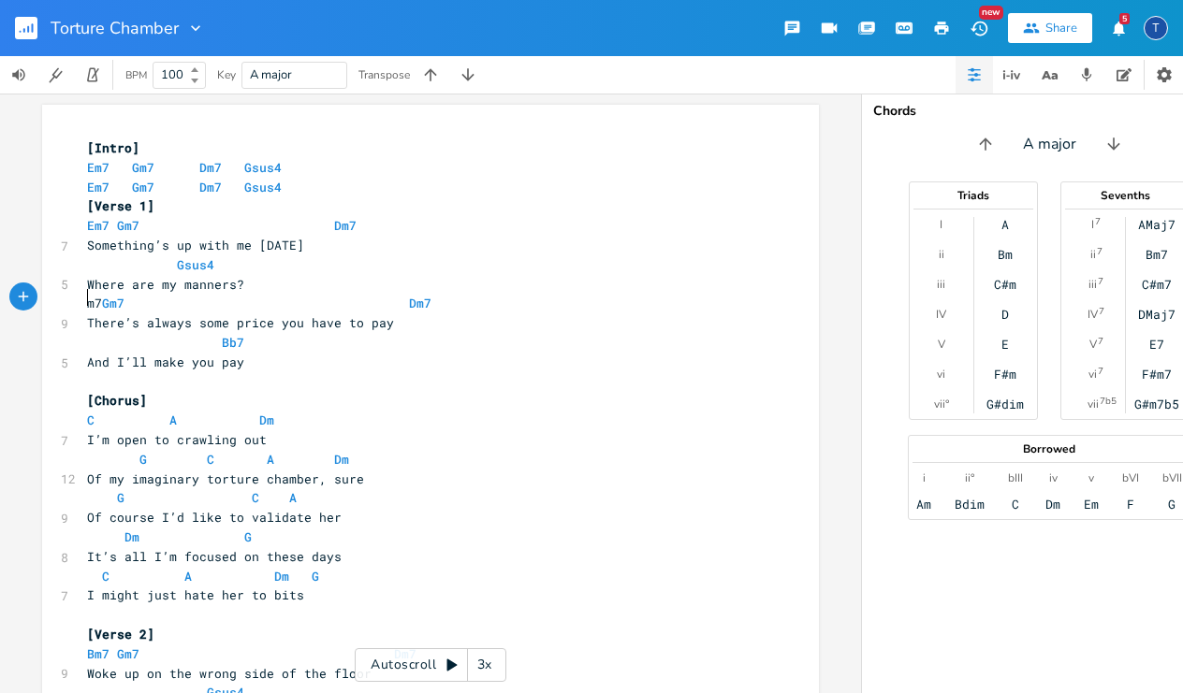
type textarea "E"
click at [395, 373] on pre "​" at bounding box center [421, 382] width 676 height 20
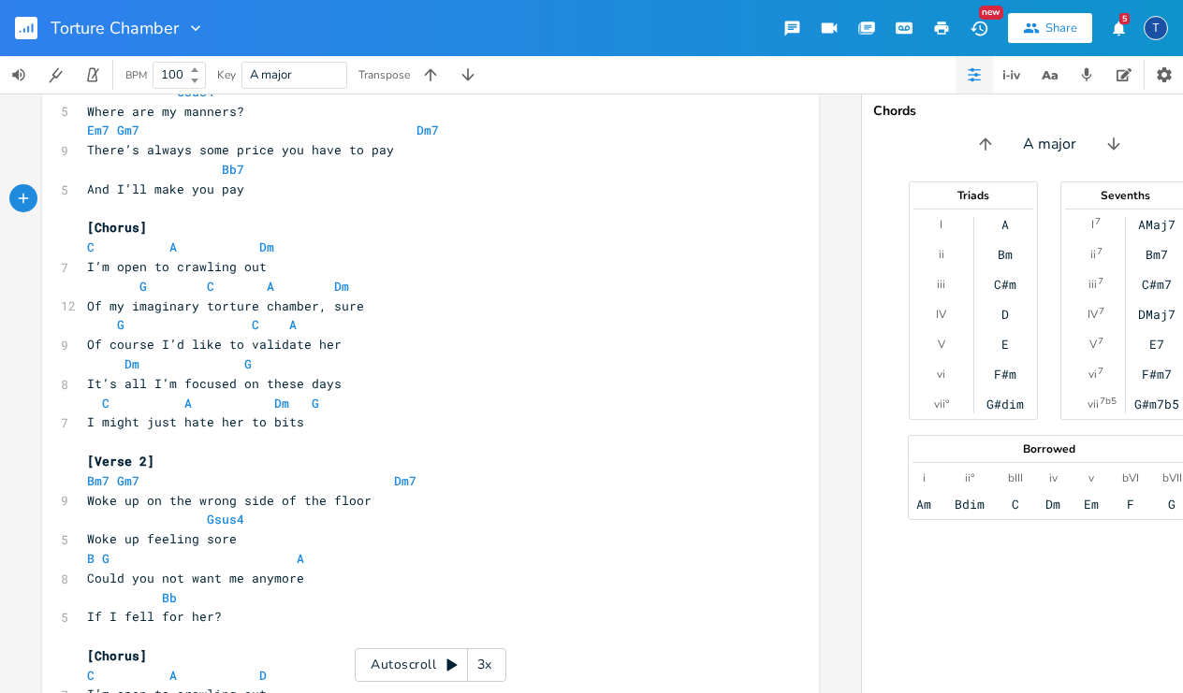
scroll to position [189, 0]
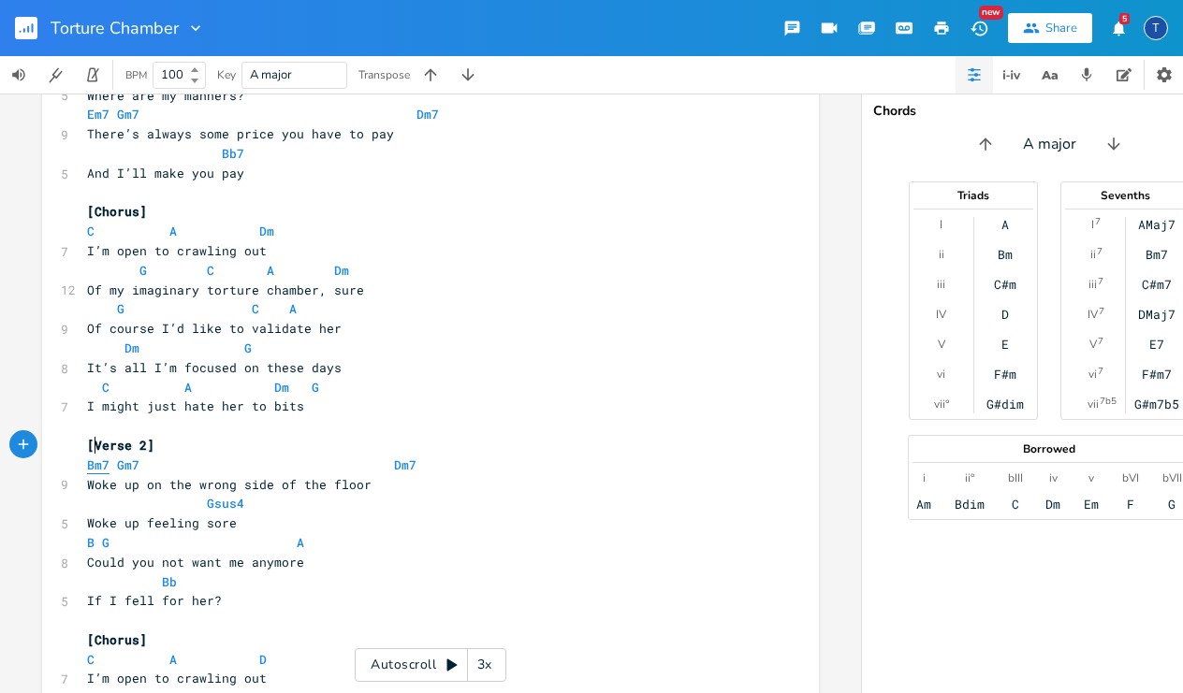
click at [87, 457] on span "Bm7" at bounding box center [98, 466] width 22 height 18
type textarea "E"
click at [342, 494] on pre "Gsus4" at bounding box center [421, 504] width 676 height 20
click at [87, 534] on span "B" at bounding box center [90, 543] width 7 height 18
type textarea "Em7"
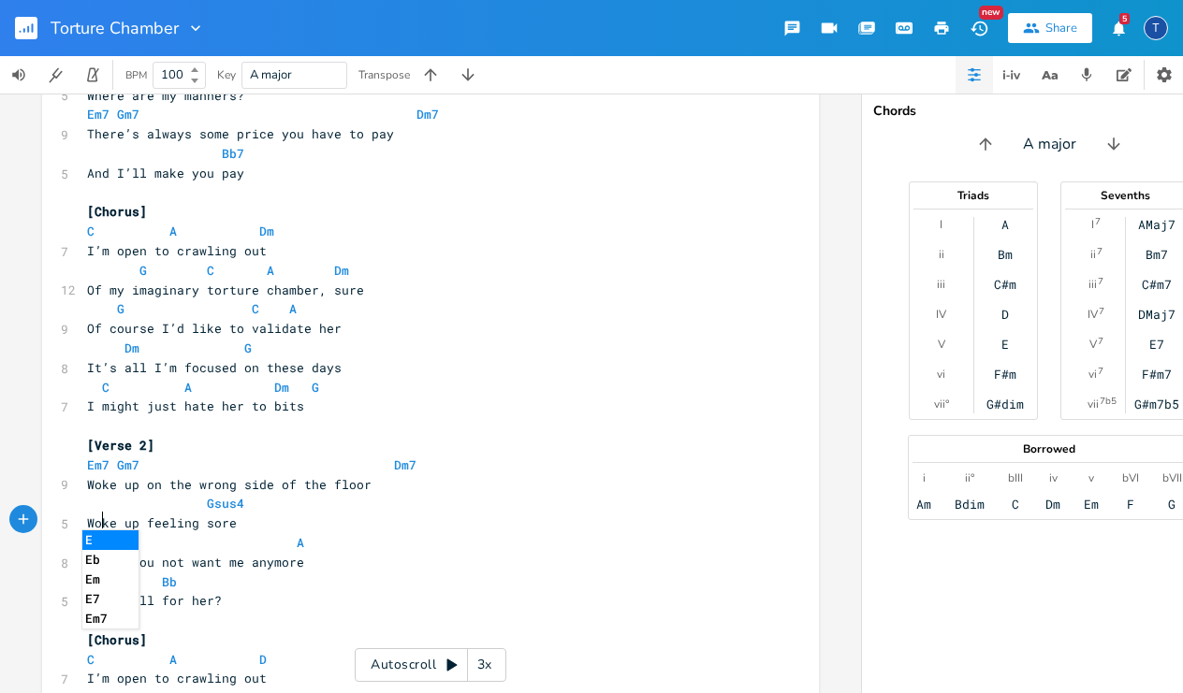
scroll to position [0, 22]
click at [184, 533] on span at bounding box center [192, 543] width 30 height 20
click at [117, 534] on span "G" at bounding box center [120, 543] width 7 height 18
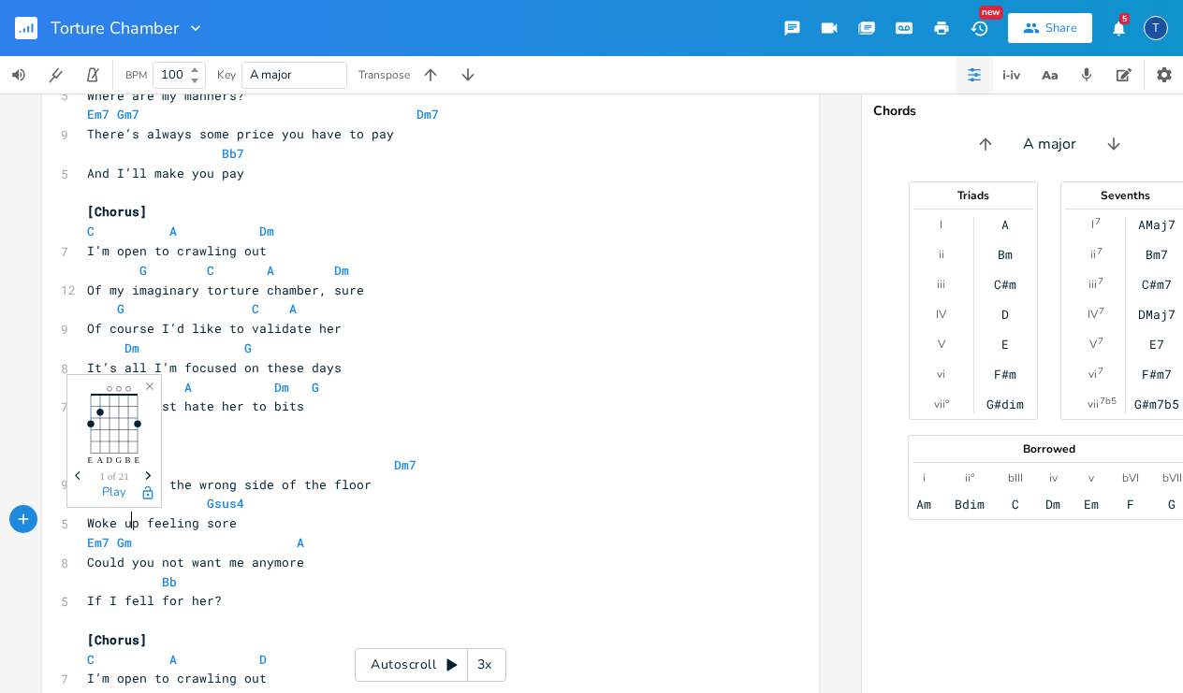
type textarea "m7"
click at [350, 533] on pre "Em7 Gm7 A" at bounding box center [421, 543] width 676 height 20
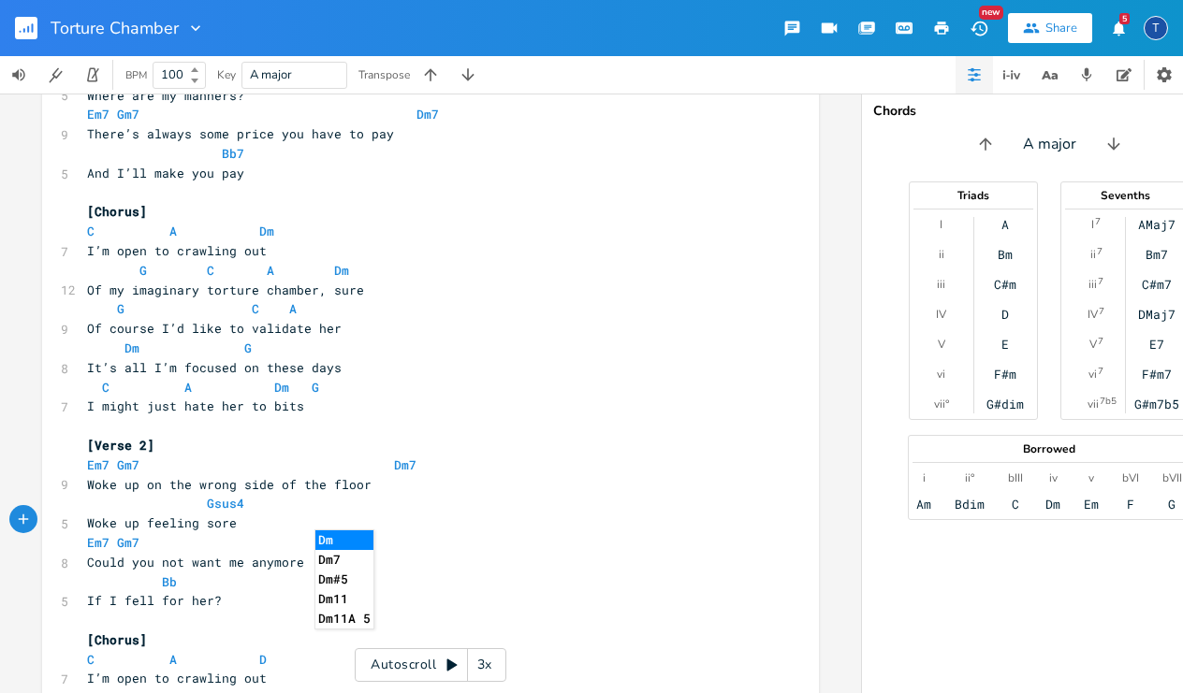
type textarea "Dm7"
click at [428, 494] on pre "Gsus4" at bounding box center [421, 504] width 676 height 20
click at [167, 574] on span "Bb" at bounding box center [169, 583] width 15 height 18
type textarea "7"
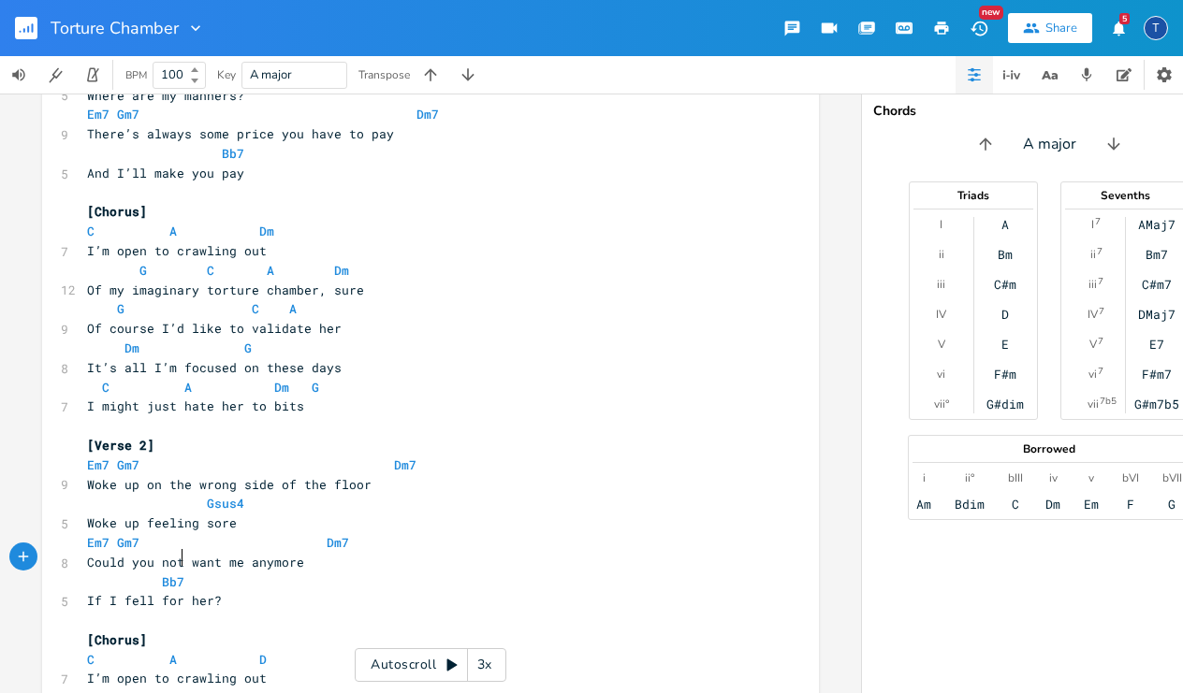
scroll to position [0, 7]
click at [457, 573] on pre "Bb7" at bounding box center [421, 583] width 676 height 20
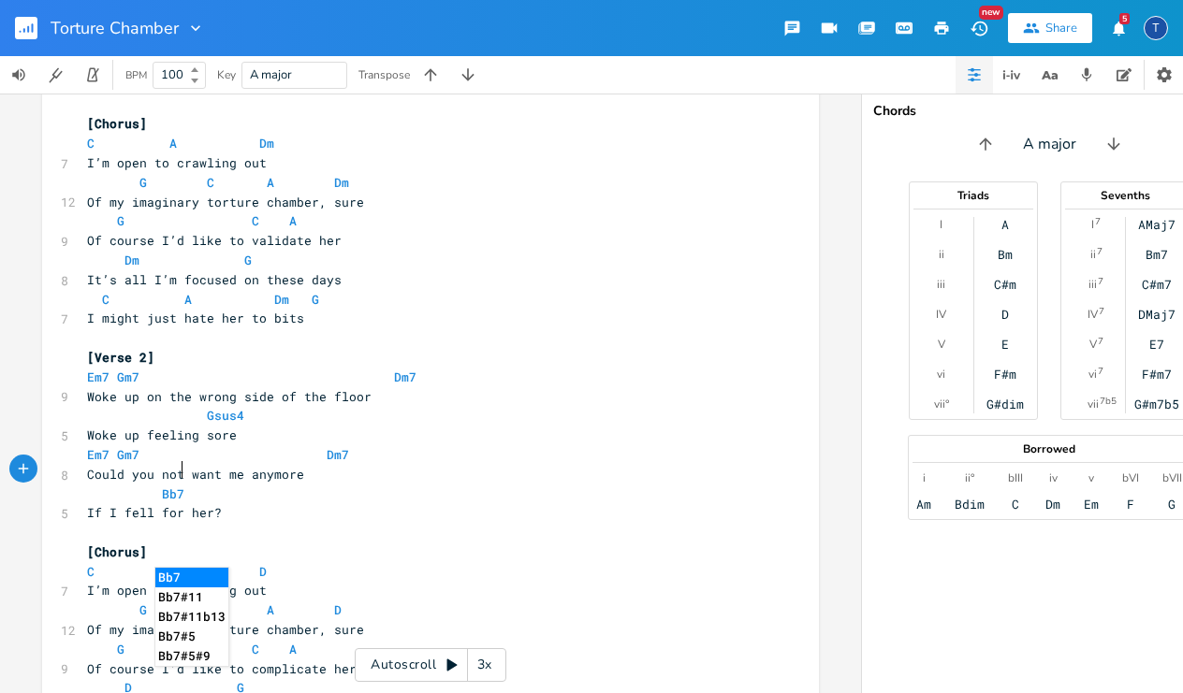
scroll to position [300, 0]
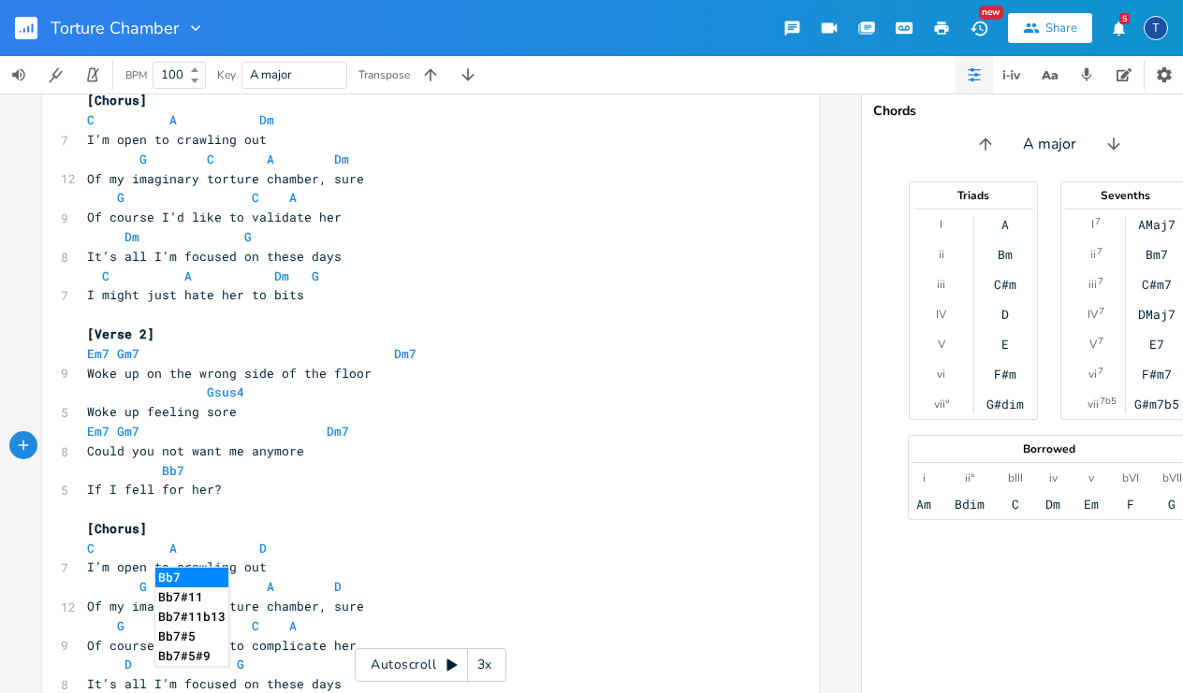
click at [278, 539] on pre "C A D" at bounding box center [421, 549] width 676 height 20
type textarea "m"
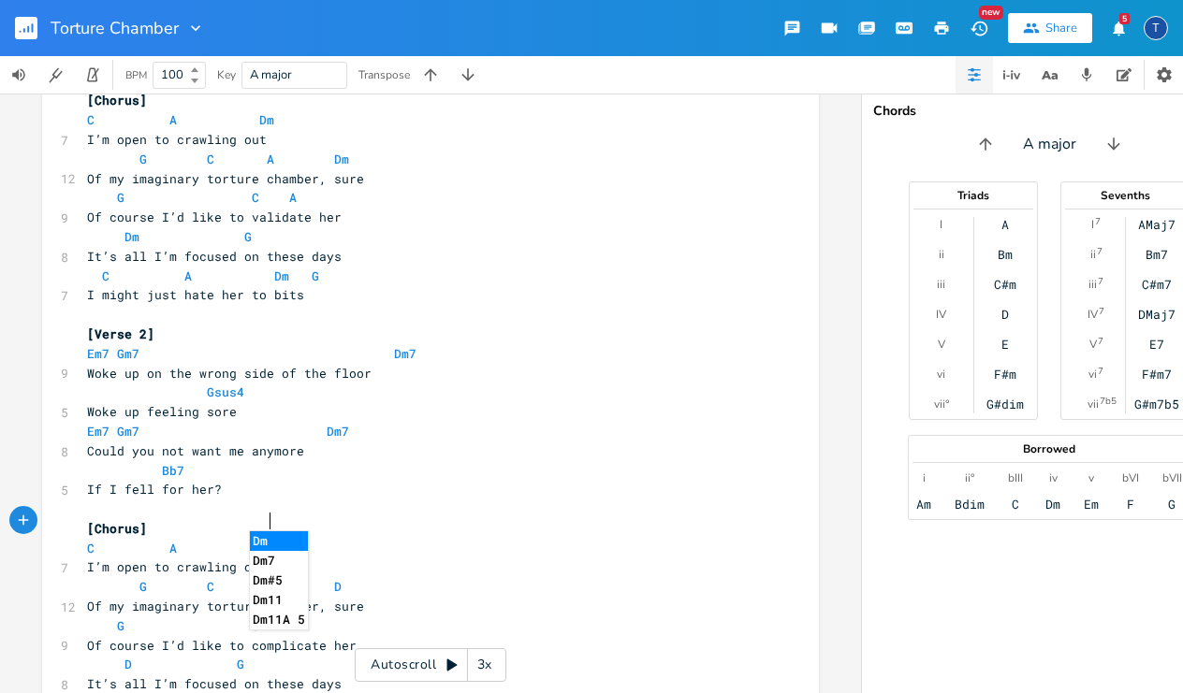
click at [369, 577] on pre "G C A D" at bounding box center [421, 587] width 676 height 20
click at [339, 577] on pre "G C A D" at bounding box center [421, 587] width 676 height 20
click at [331, 578] on span "G C A D" at bounding box center [218, 586] width 262 height 17
type textarea "m"
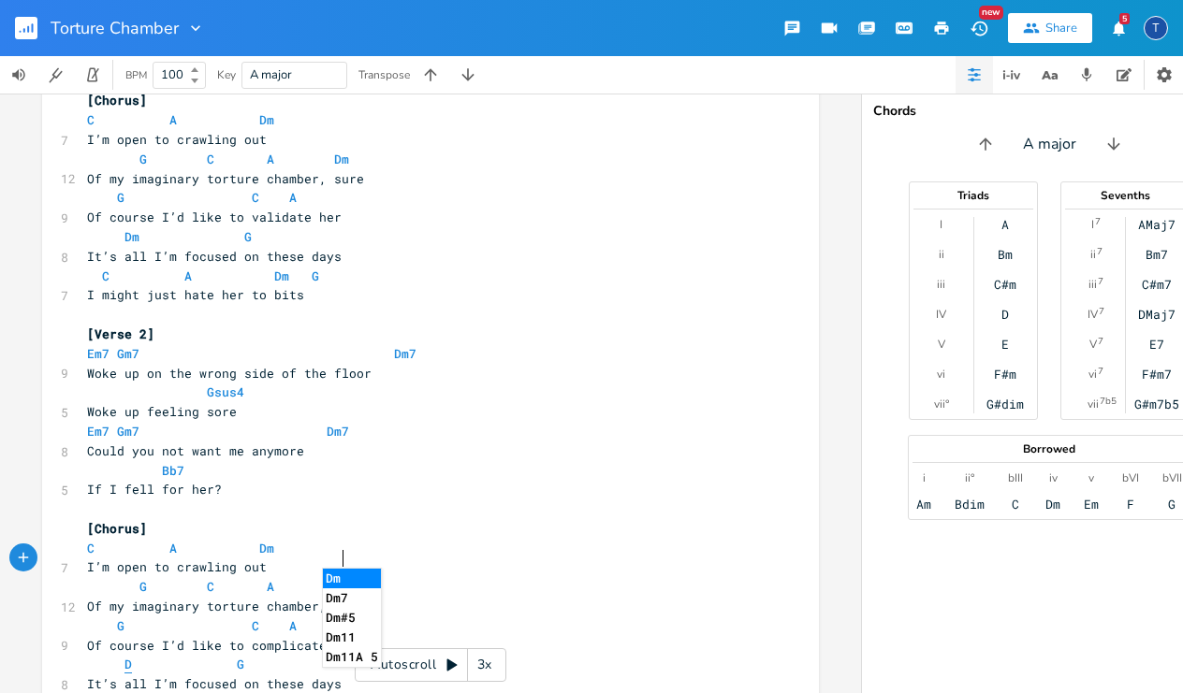
click at [124, 656] on span "D" at bounding box center [127, 665] width 7 height 18
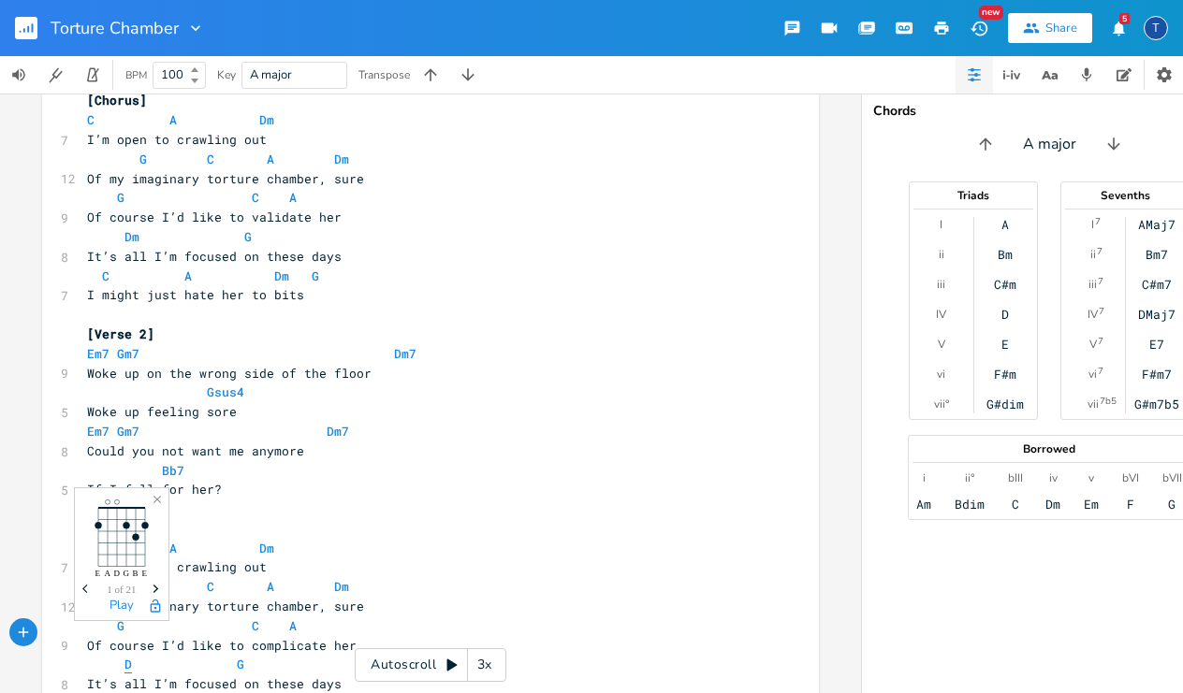
type textarea "m"
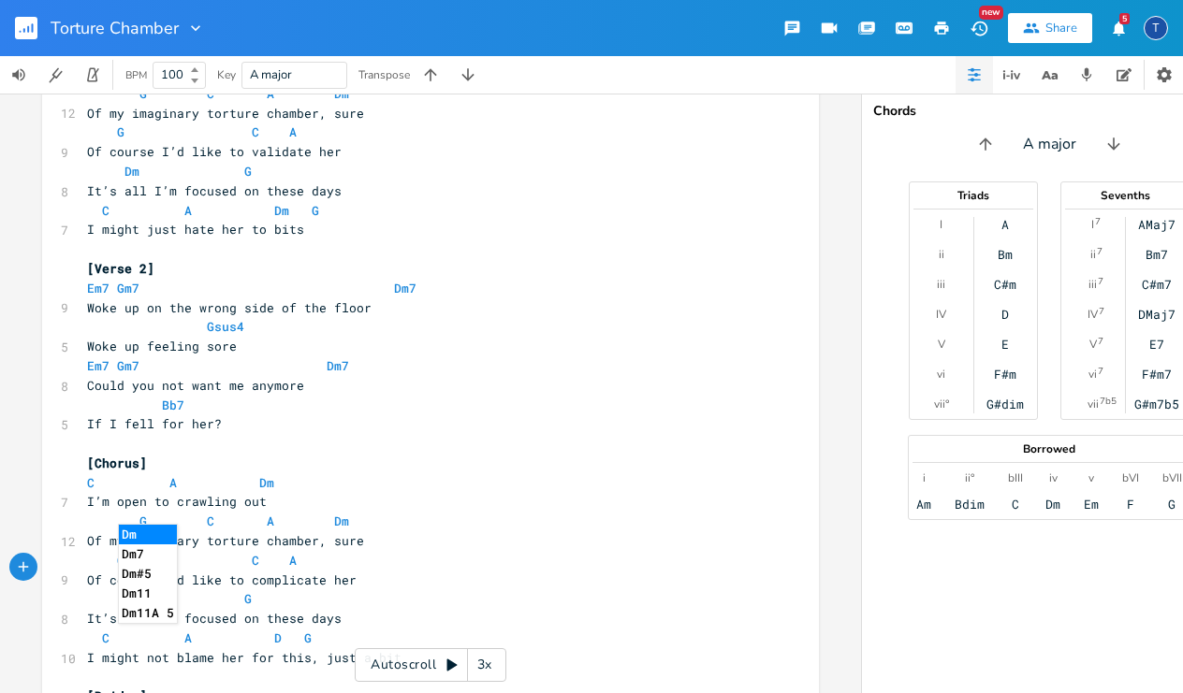
scroll to position [368, 0]
click at [272, 628] on span "C A D G" at bounding box center [199, 636] width 225 height 17
type textarea "m"
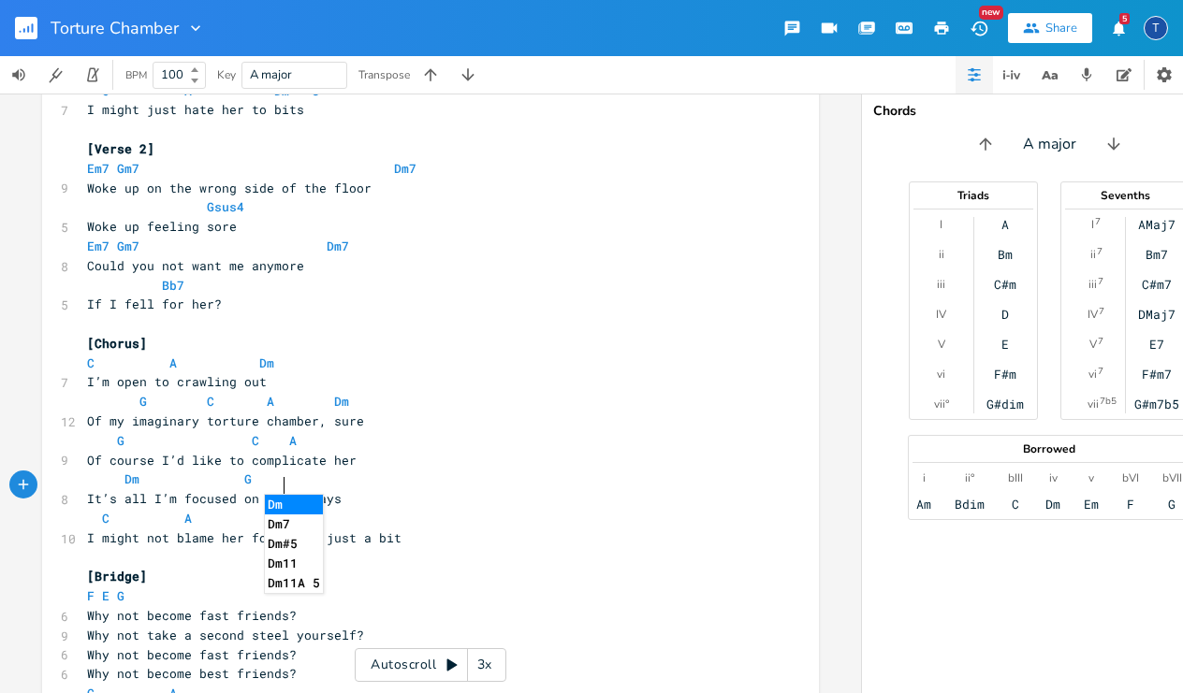
scroll to position [492, 0]
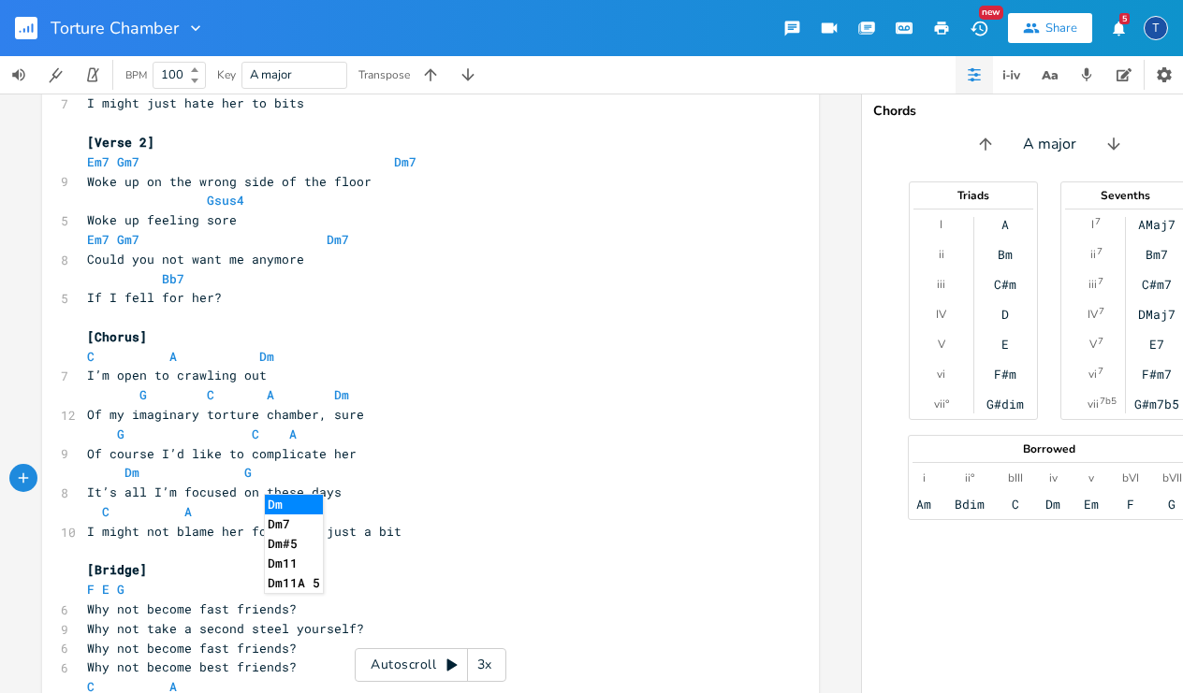
click at [104, 581] on span "F E G" at bounding box center [105, 589] width 37 height 17
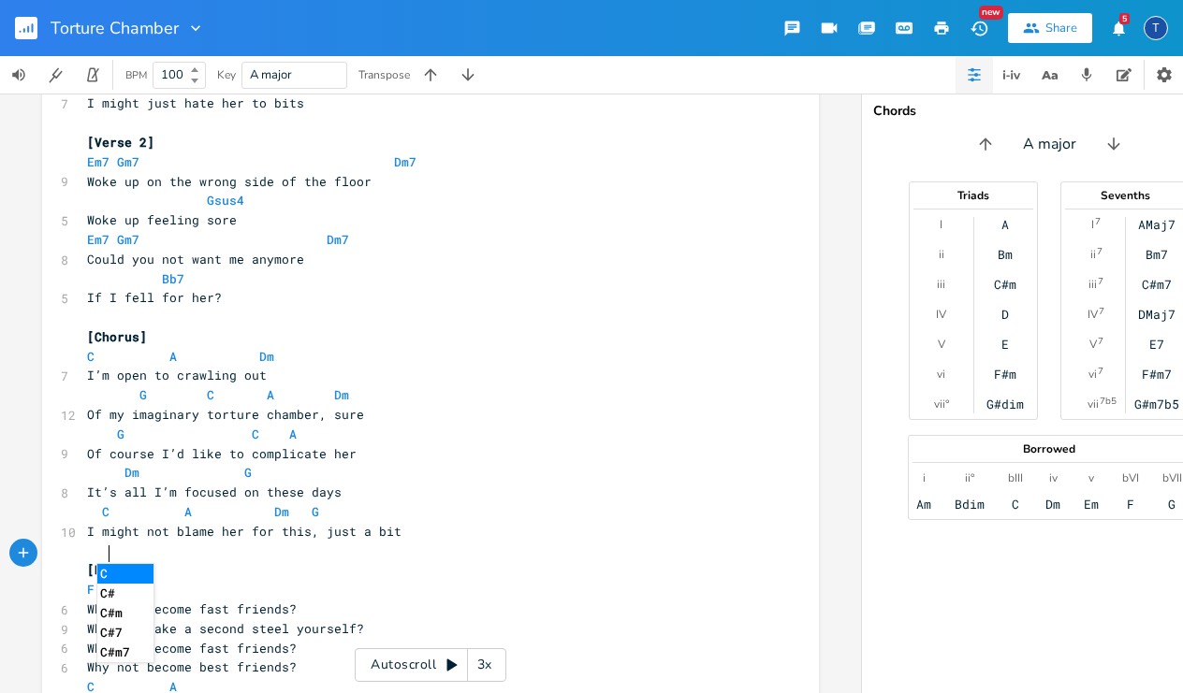
type textarea "C/"
type textarea "?"
type textarea "/e"
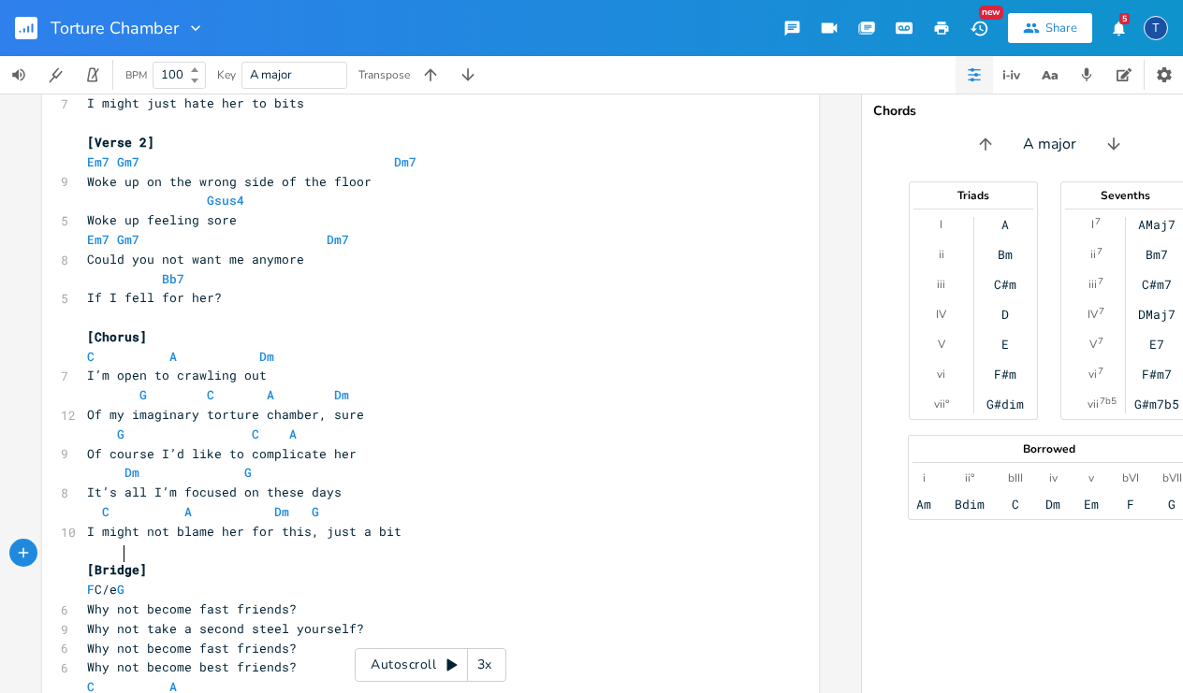
scroll to position [0, 8]
type textarea "E"
type textarea "/E"
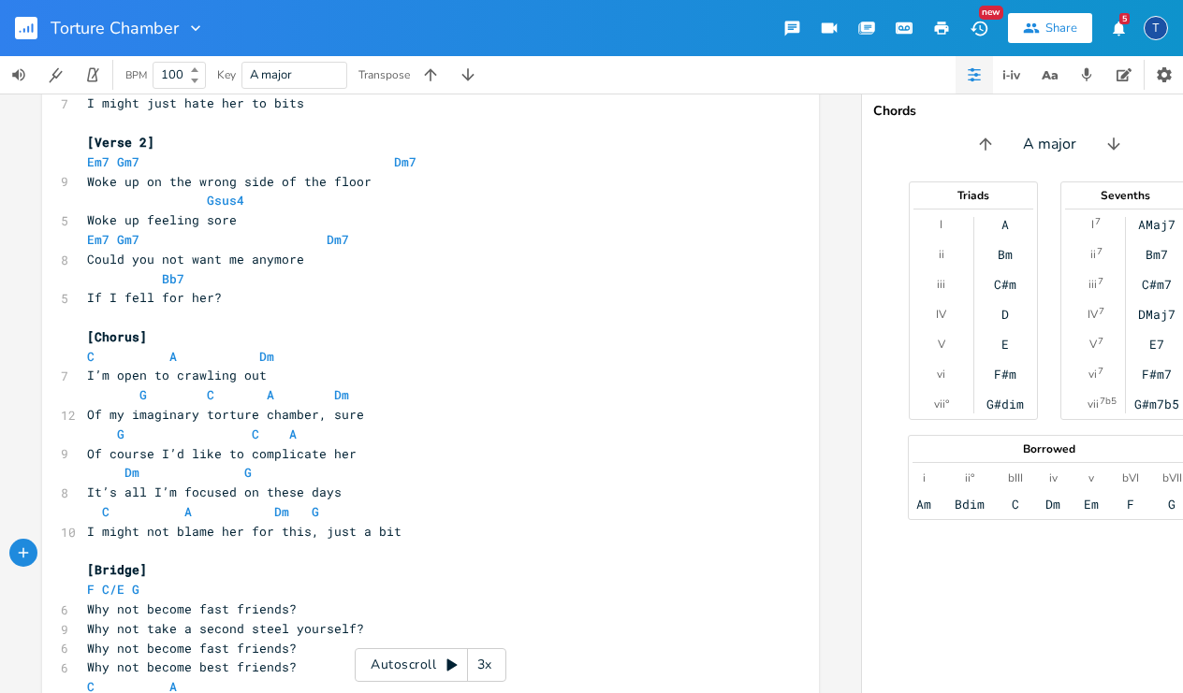
click at [241, 601] on span "Why not become fast friends?" at bounding box center [192, 609] width 210 height 17
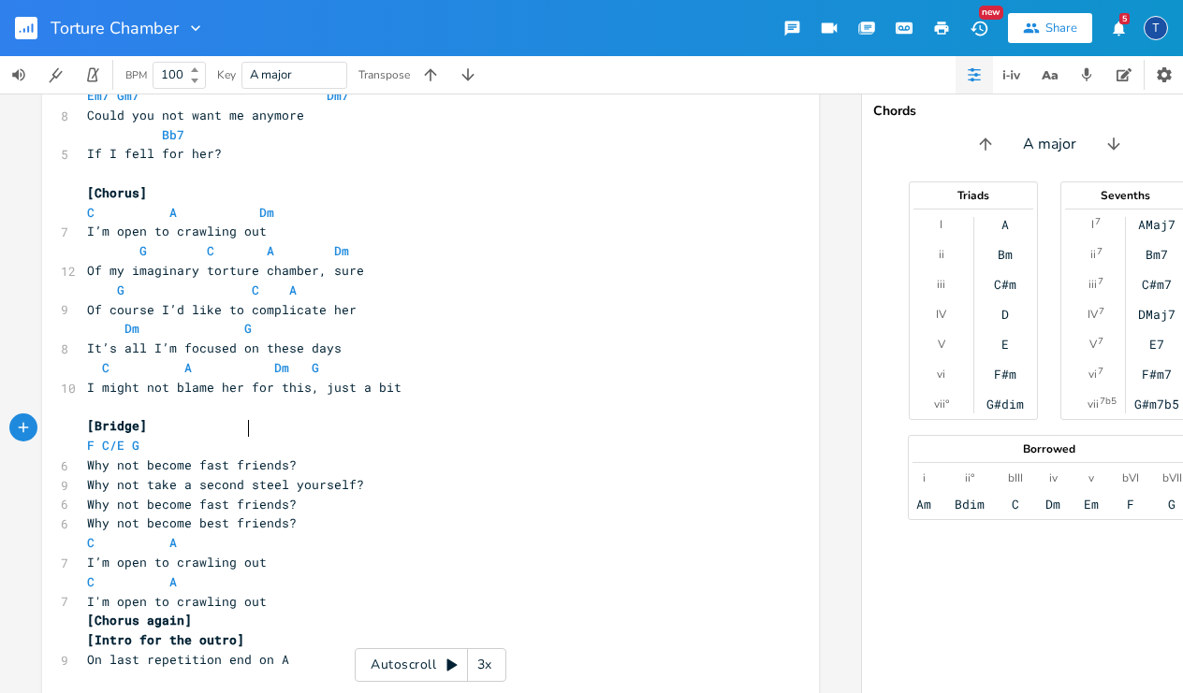
scroll to position [635, 0]
click at [285, 651] on pre "On last repetition end on A" at bounding box center [421, 661] width 676 height 20
type textarea "Dm7"
click at [399, 574] on pre "C A" at bounding box center [421, 584] width 676 height 20
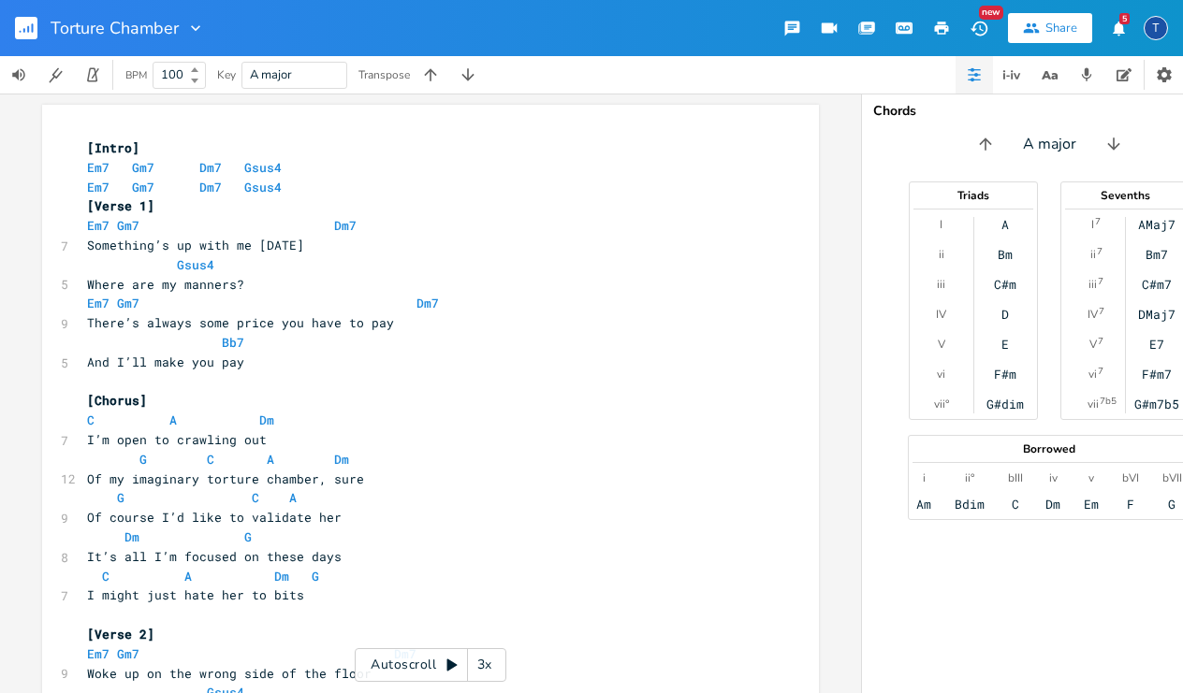
scroll to position [0, 0]
click at [937, 25] on icon "button" at bounding box center [942, 28] width 14 height 13
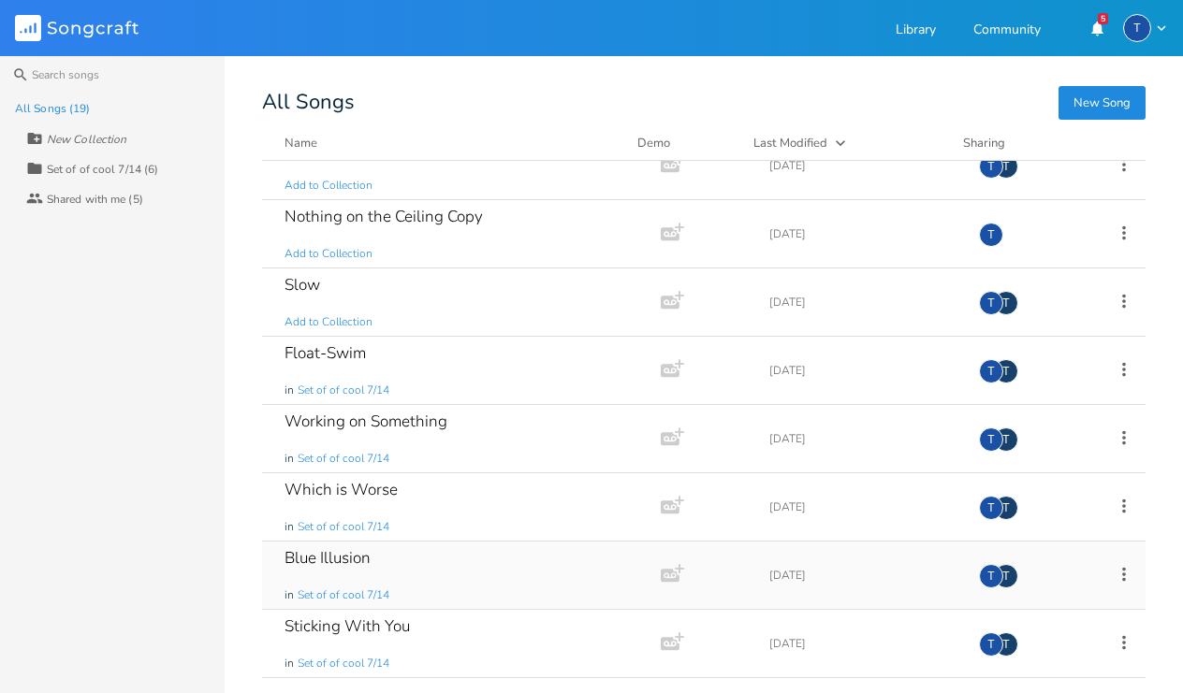
click at [356, 550] on div "Blue Illusion" at bounding box center [327, 558] width 86 height 16
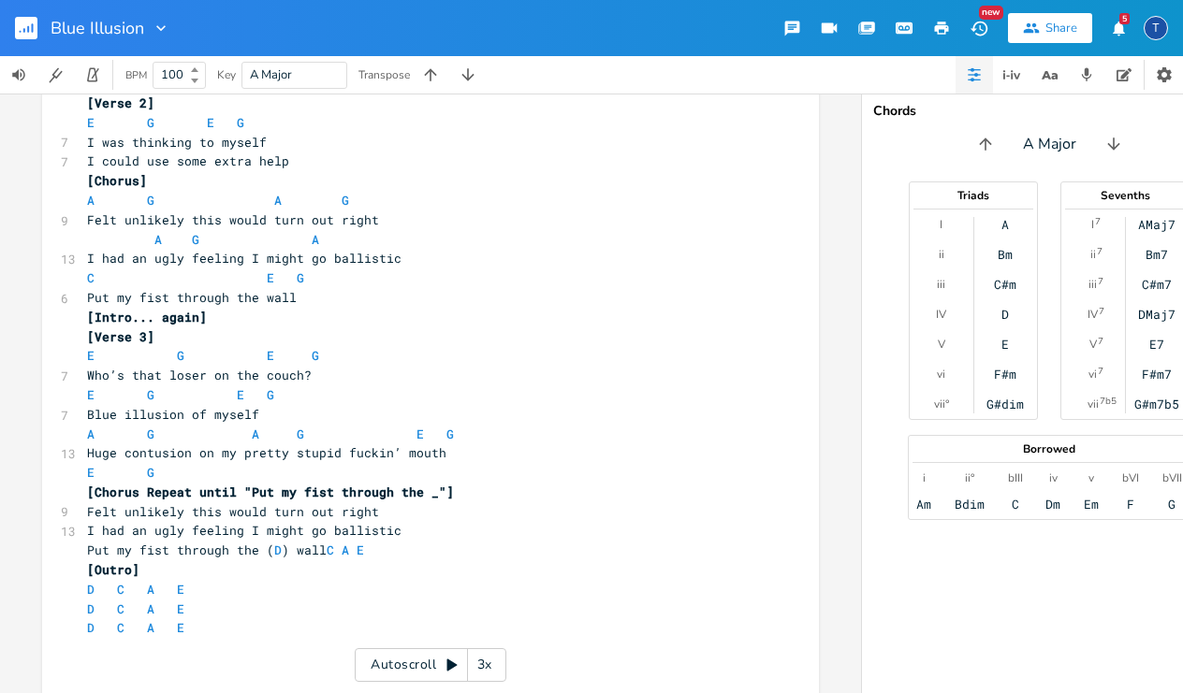
scroll to position [336, 0]
click at [946, 27] on icon "button" at bounding box center [941, 28] width 17 height 17
